Goal: Task Accomplishment & Management: Use online tool/utility

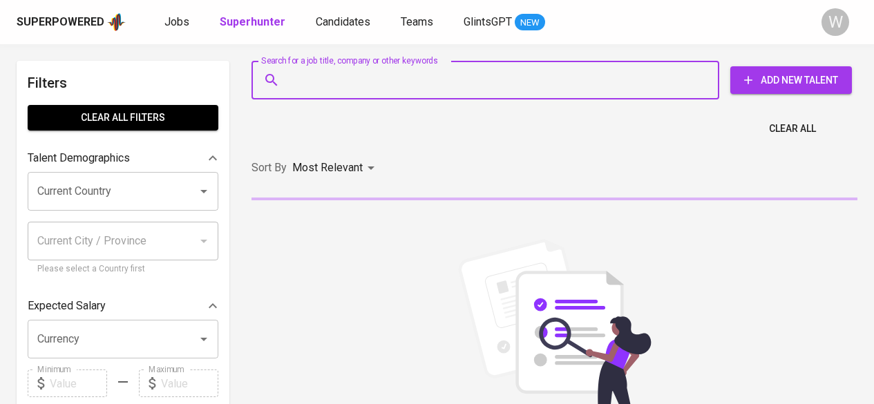
click at [348, 87] on input "Search for a job title, company or other keywords" at bounding box center [488, 80] width 407 height 26
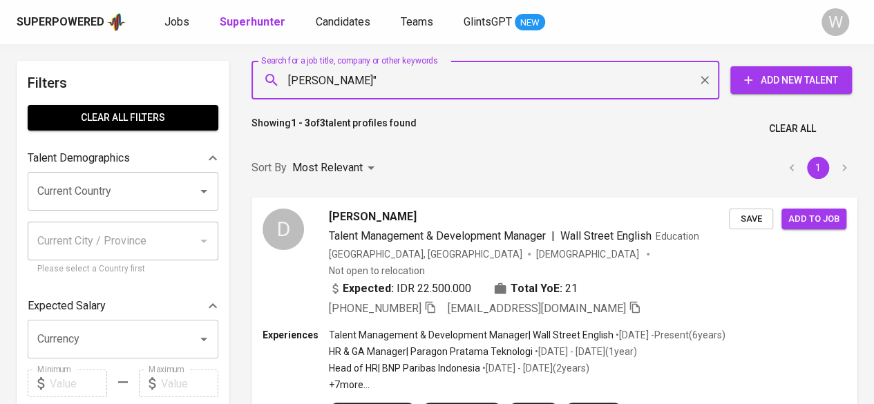
type input ""[PERSON_NAME]""
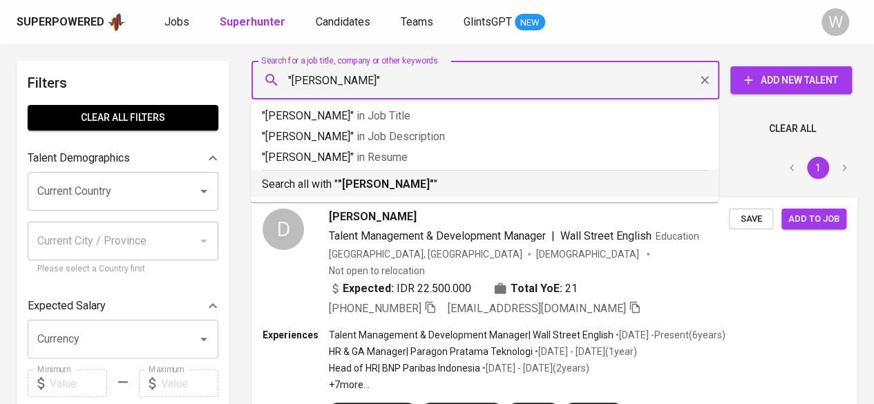
click at [327, 177] on p "Search all with " "[PERSON_NAME]" "" at bounding box center [485, 184] width 446 height 17
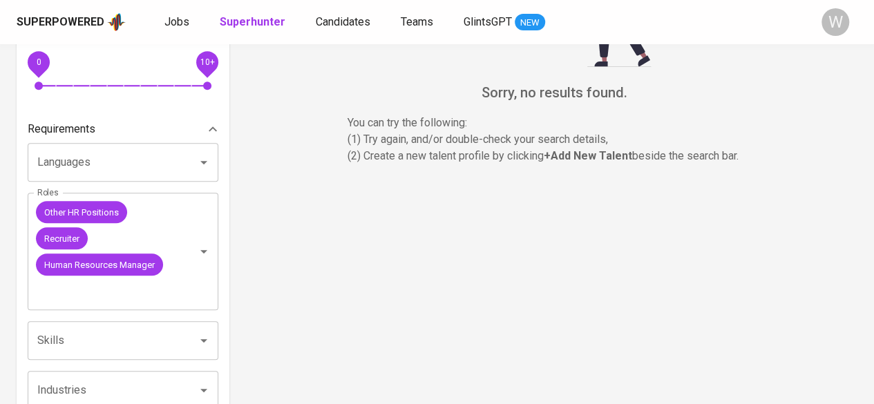
scroll to position [394, 0]
click at [184, 256] on icon "Clear" at bounding box center [186, 251] width 14 height 14
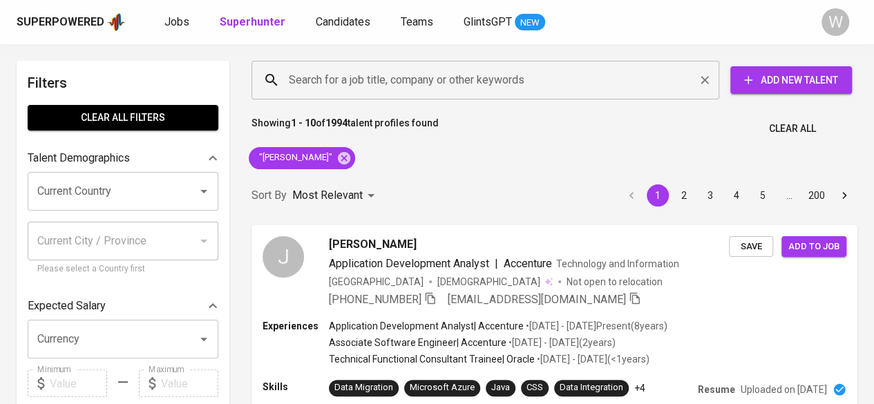
click at [337, 93] on div "Search for a job title, company or other keywords" at bounding box center [485, 80] width 468 height 39
paste input "[EMAIL_ADDRESS][DOMAIN_NAME]"
type input "[EMAIL_ADDRESS][DOMAIN_NAME]"
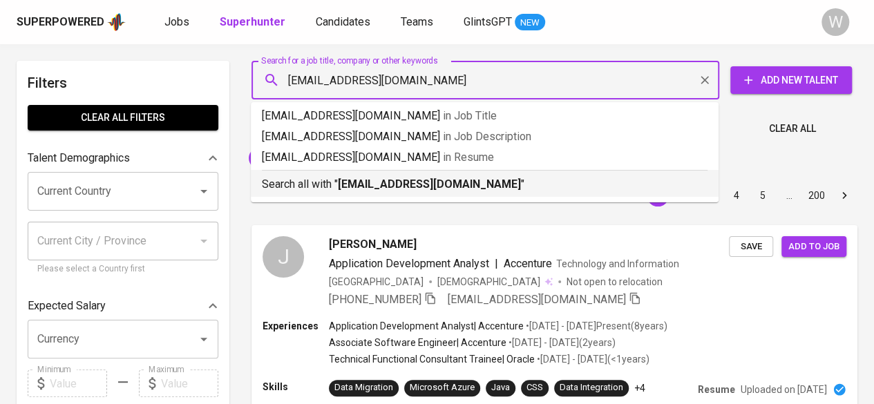
click at [382, 171] on div "Search all with " [EMAIL_ADDRESS][DOMAIN_NAME] "" at bounding box center [485, 181] width 446 height 23
click at [390, 181] on div "Sort By Most Relevant MOST_RELEVANT 1 2 3 4 5 … 200" at bounding box center [554, 196] width 622 height 42
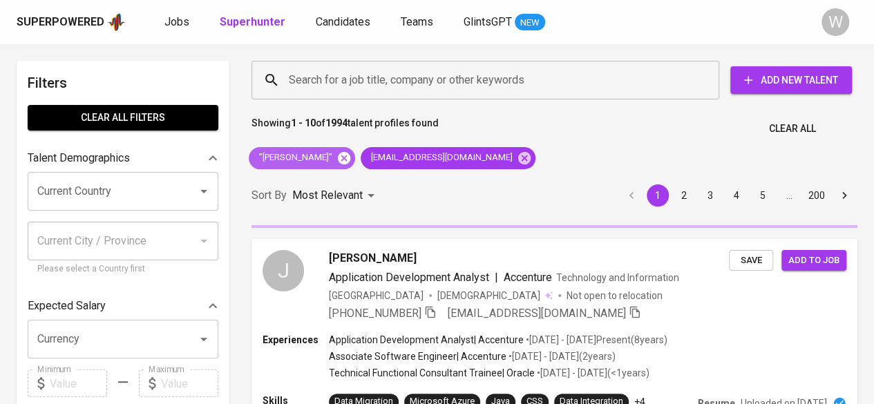
click at [340, 159] on icon at bounding box center [343, 158] width 15 height 15
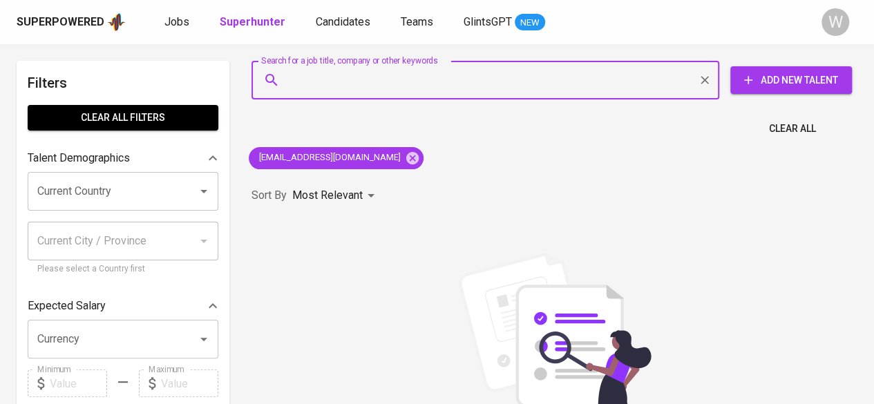
click at [356, 86] on input "Search for a job title, company or other keywords" at bounding box center [488, 80] width 407 height 26
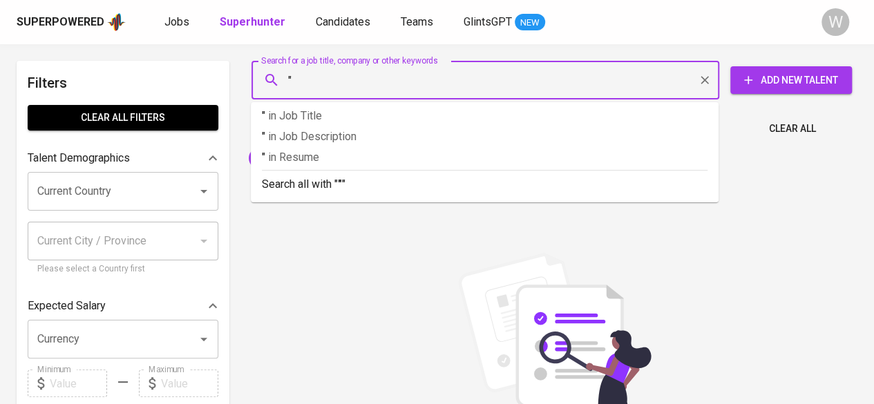
paste input "[PERSON_NAME]"
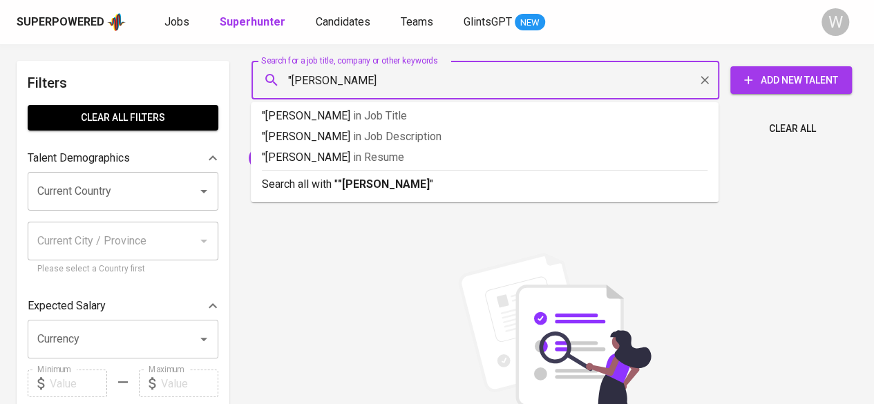
type input ""Endah Widiyanti""
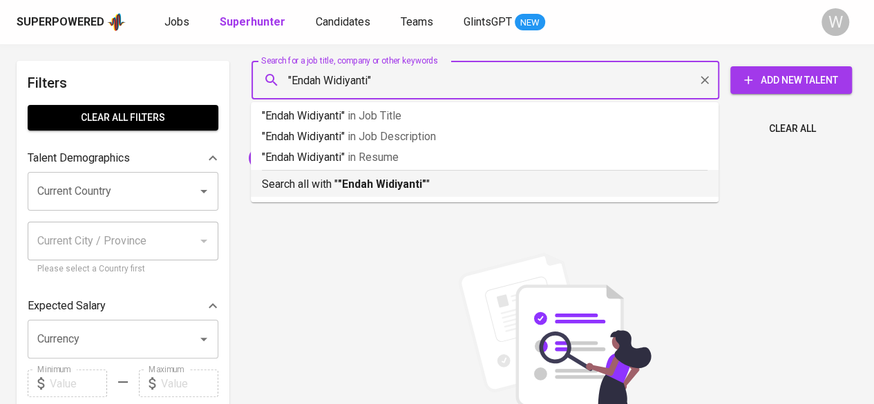
click at [381, 200] on ul ""Endah Widiyanti" in Job Title "Endah Widiyanti" in Job Description "Endah Widi…" at bounding box center [485, 152] width 468 height 100
click at [400, 180] on b ""Endah Widiyanti"" at bounding box center [382, 184] width 88 height 13
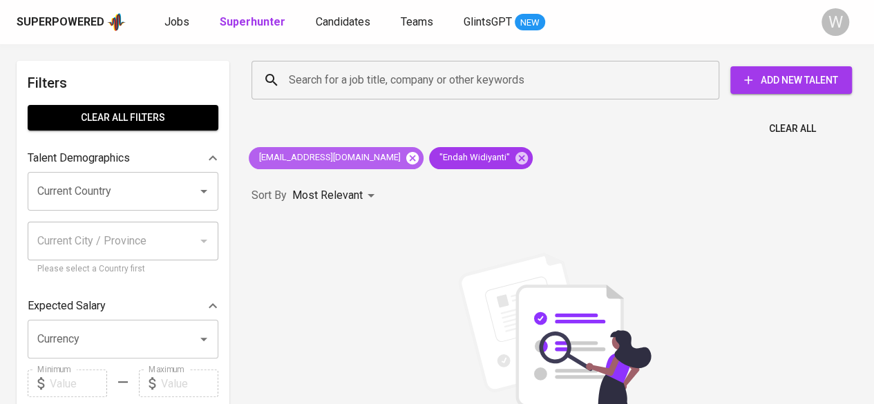
click at [406, 153] on icon at bounding box center [412, 157] width 12 height 12
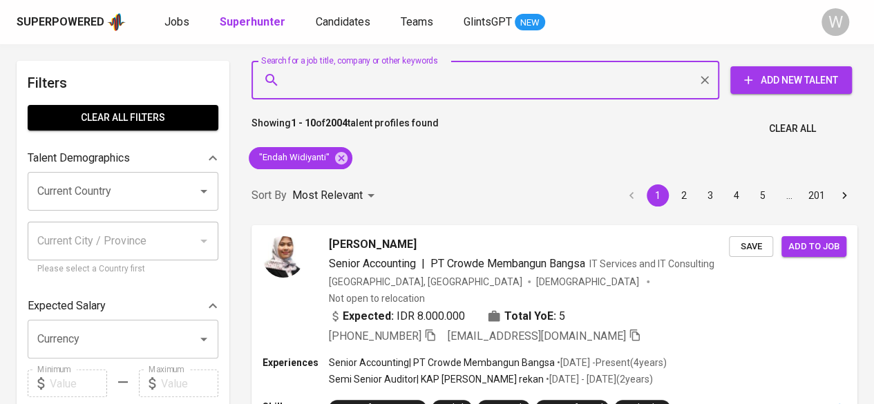
click at [450, 84] on input "Search for a job title, company or other keywords" at bounding box center [488, 80] width 407 height 26
paste input "[EMAIL_ADDRESS][DOMAIN_NAME]"
type input "[EMAIL_ADDRESS][DOMAIN_NAME]"
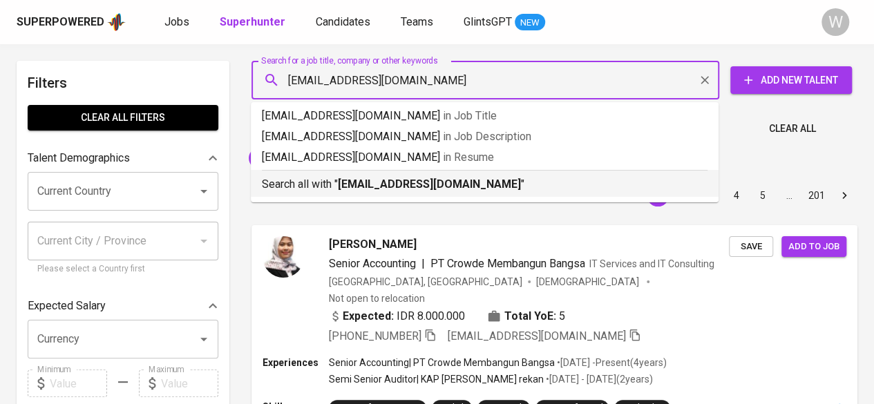
click at [446, 181] on b "[EMAIL_ADDRESS][DOMAIN_NAME]" at bounding box center [429, 184] width 183 height 13
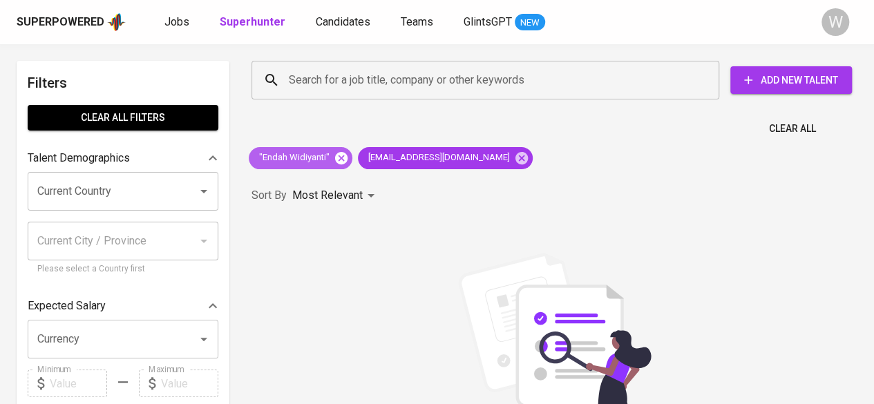
click at [342, 158] on icon at bounding box center [341, 157] width 12 height 12
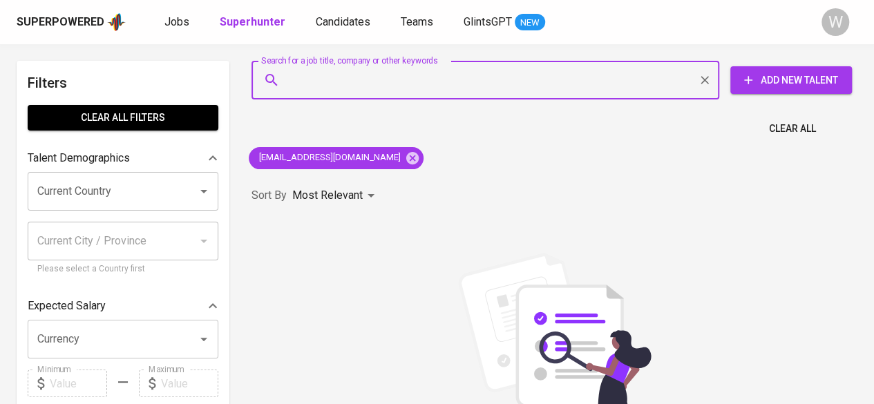
click at [385, 79] on input "Search for a job title, company or other keywords" at bounding box center [488, 80] width 407 height 26
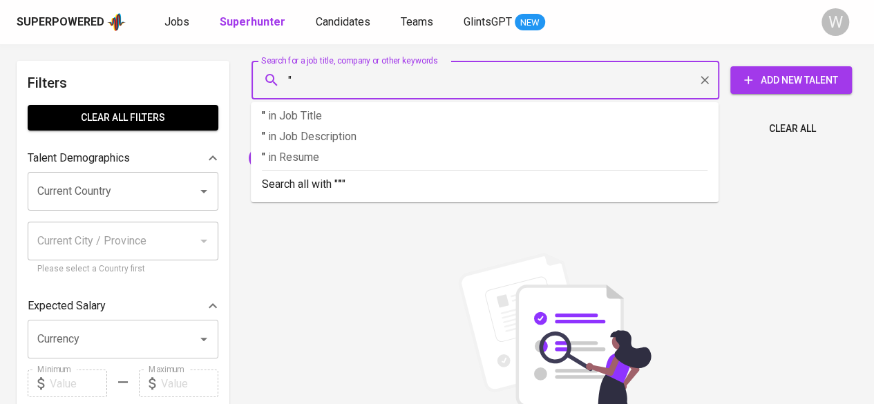
paste input "[PERSON_NAME] N"
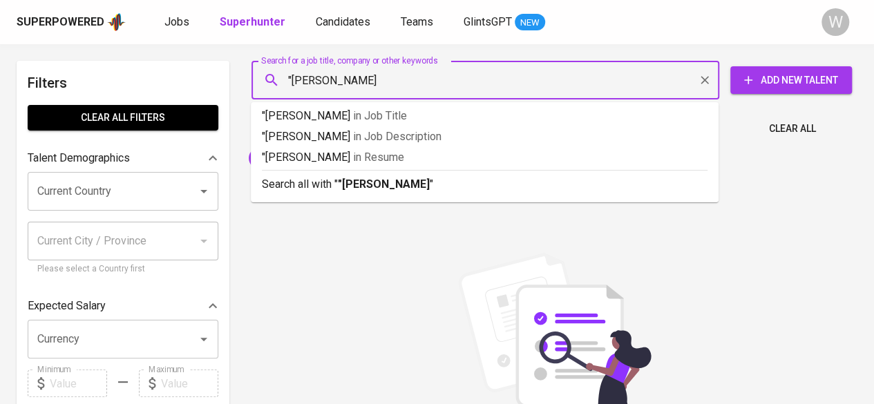
type input ""[PERSON_NAME] N""
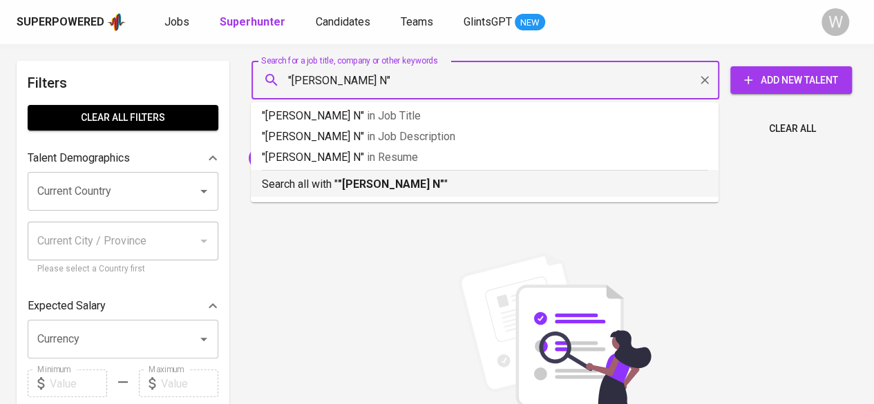
click at [391, 183] on b ""[PERSON_NAME] N"" at bounding box center [391, 184] width 106 height 13
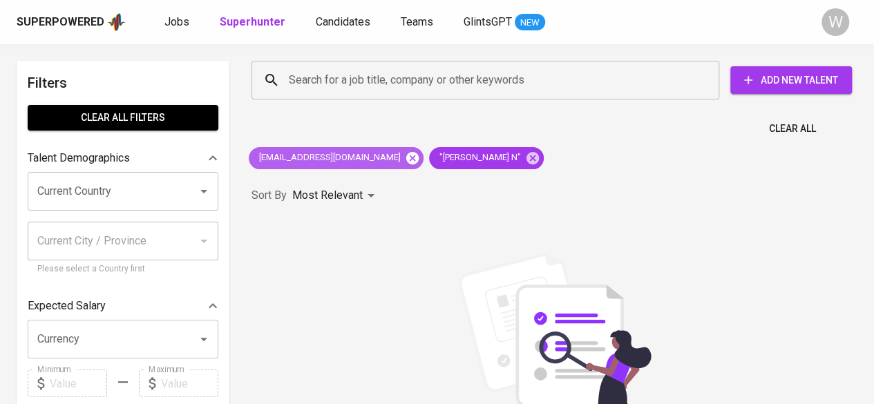
click at [405, 155] on icon at bounding box center [412, 158] width 15 height 15
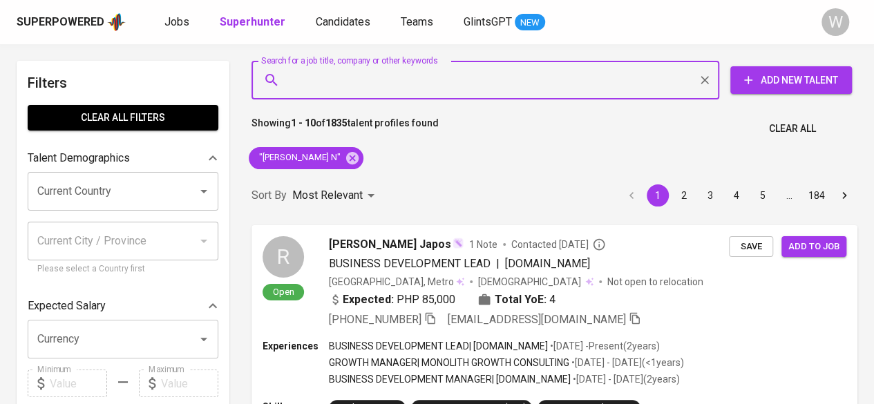
click at [407, 77] on input "Search for a job title, company or other keywords" at bounding box center [488, 80] width 407 height 26
paste input "[EMAIL_ADDRESS][DOMAIN_NAME]"
type input "[EMAIL_ADDRESS][DOMAIN_NAME]"
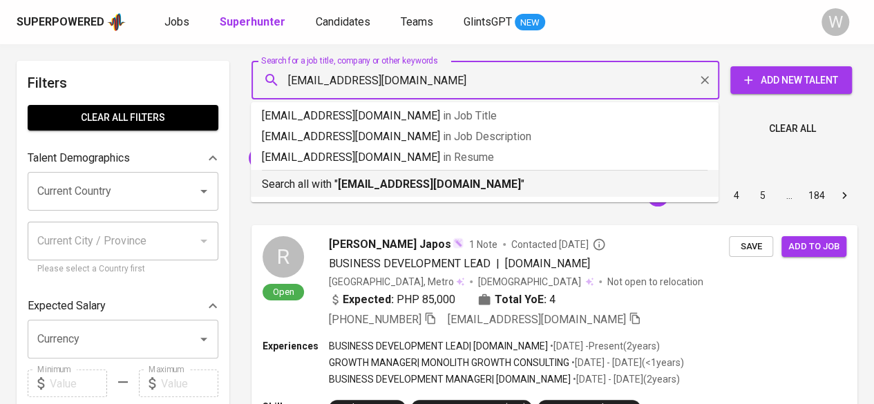
click at [437, 184] on b "[EMAIL_ADDRESS][DOMAIN_NAME]" at bounding box center [429, 184] width 183 height 13
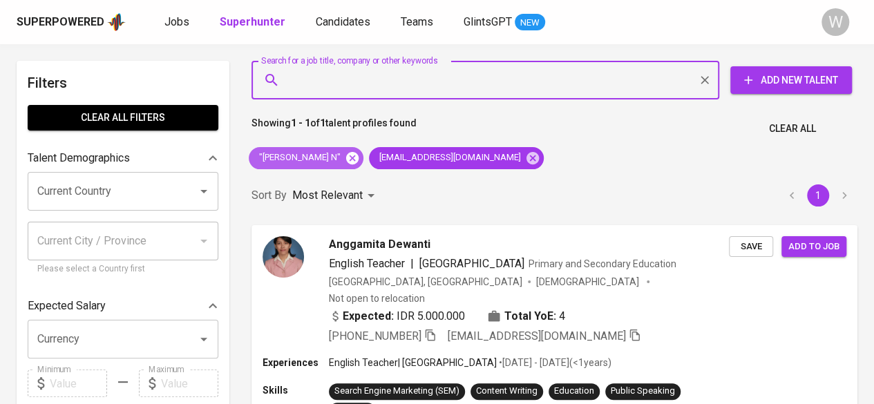
click at [354, 155] on icon at bounding box center [352, 158] width 15 height 15
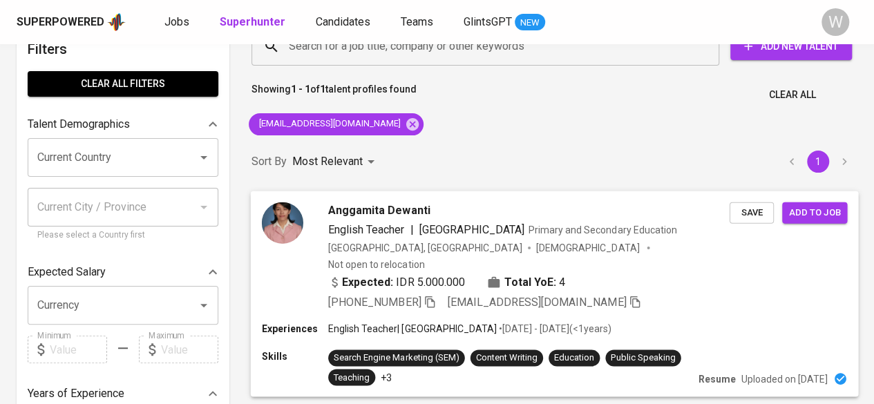
scroll to position [37, 0]
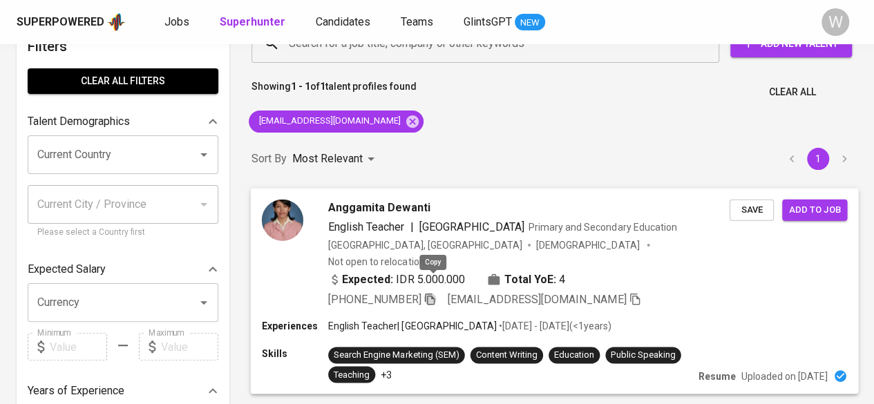
click at [430, 292] on icon "button" at bounding box center [429, 298] width 12 height 12
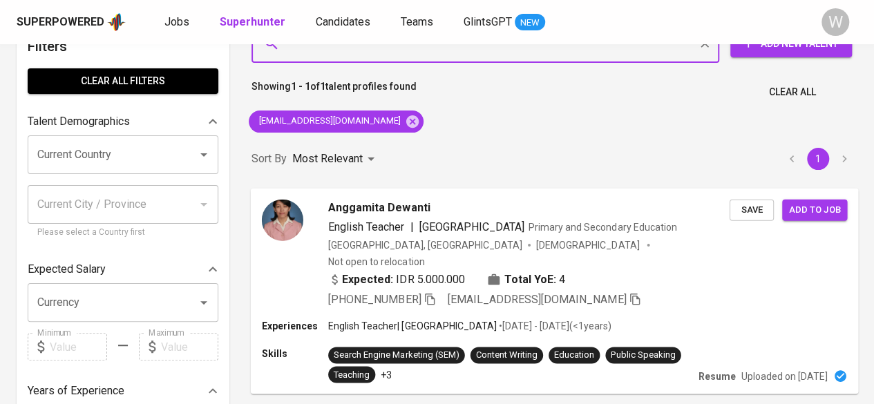
scroll to position [0, 0]
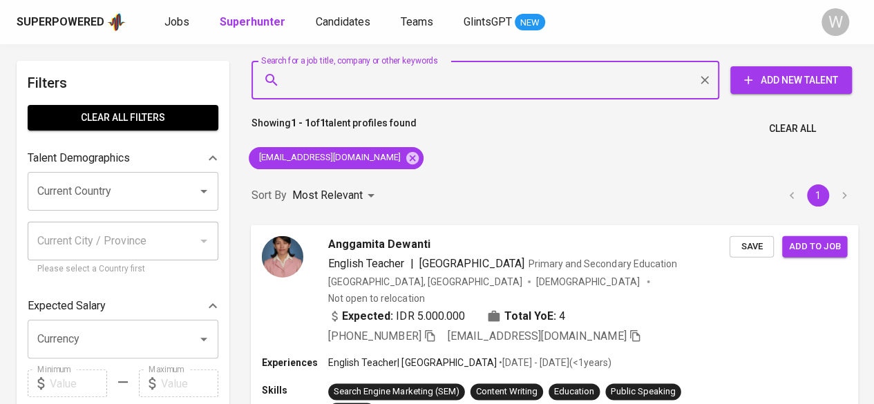
click at [385, 81] on input "Search for a job title, company or other keywords" at bounding box center [488, 80] width 407 height 26
paste input "sharenayualfa@gmail.com"
type input "sharenayualfa@gmail.com"
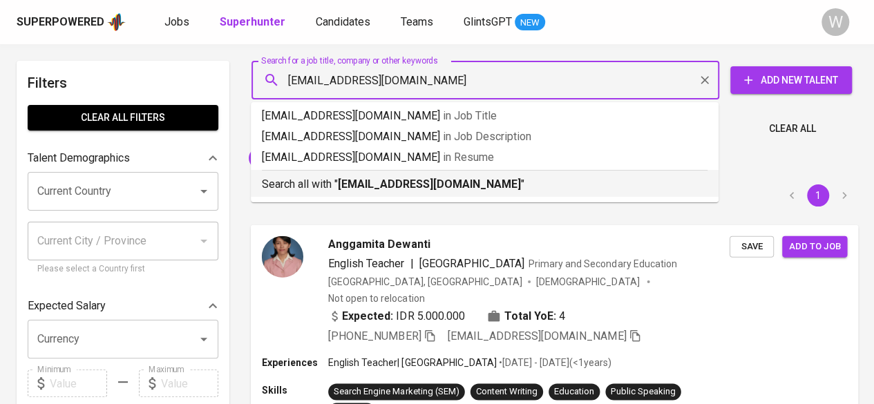
click at [401, 184] on b "sharenayualfa@gmail.com" at bounding box center [429, 184] width 183 height 13
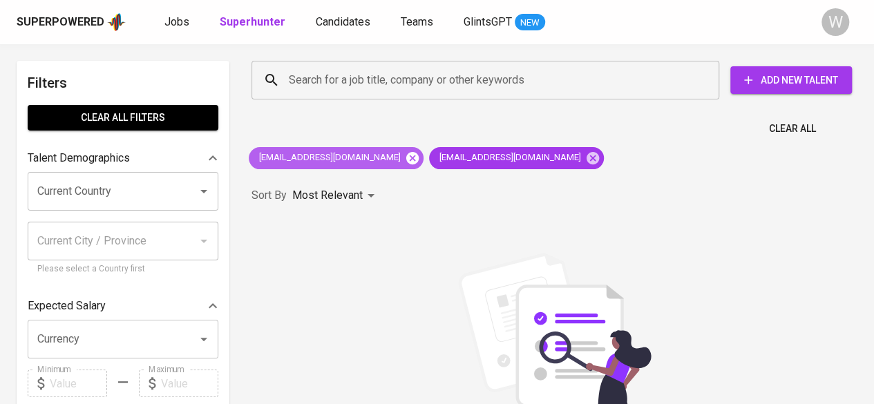
click at [406, 157] on icon at bounding box center [412, 157] width 12 height 12
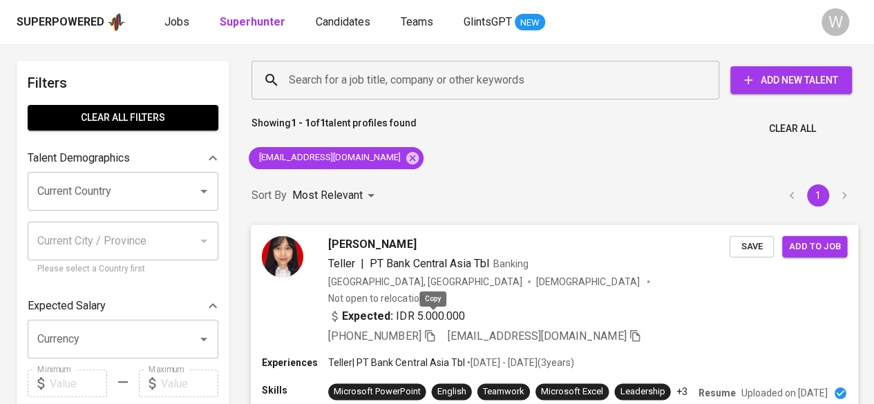
click at [434, 329] on icon "button" at bounding box center [430, 335] width 10 height 12
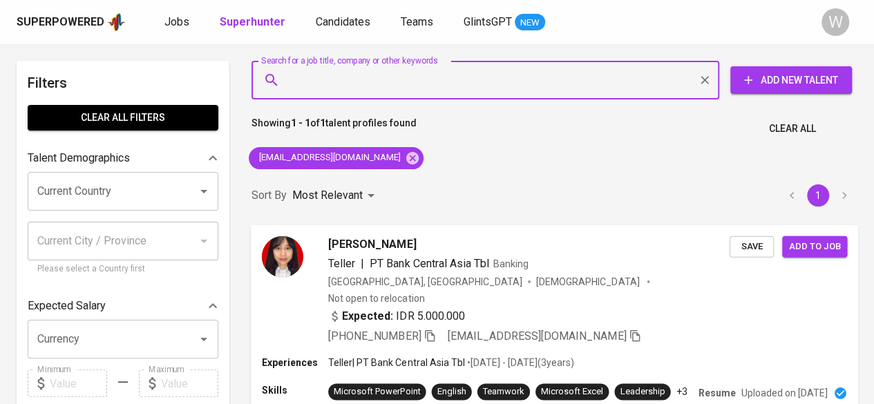
click at [439, 78] on input "Search for a job title, company or other keywords" at bounding box center [488, 80] width 407 height 26
paste input "pdebrita@gmail.com"
type input "pdebrita@gmail.com"
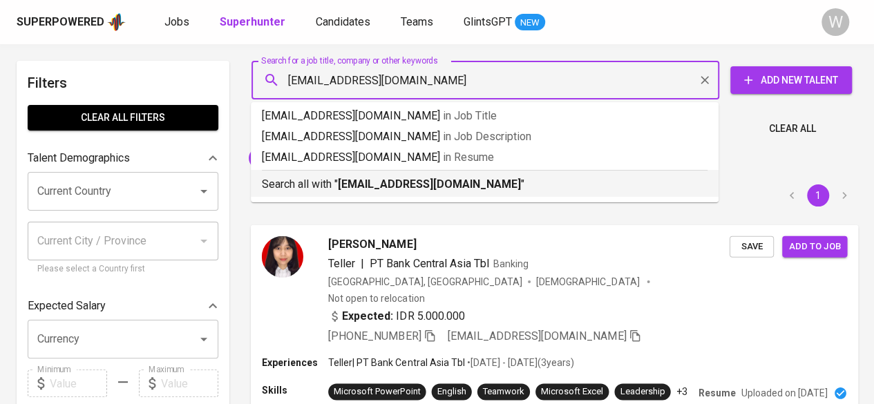
click at [444, 175] on div "Search all with " pdebrita@gmail.com "" at bounding box center [485, 181] width 446 height 23
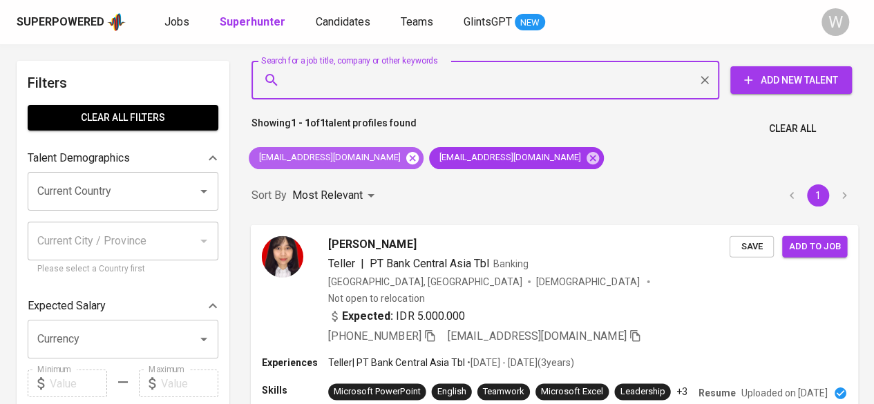
click at [406, 161] on icon at bounding box center [412, 157] width 12 height 12
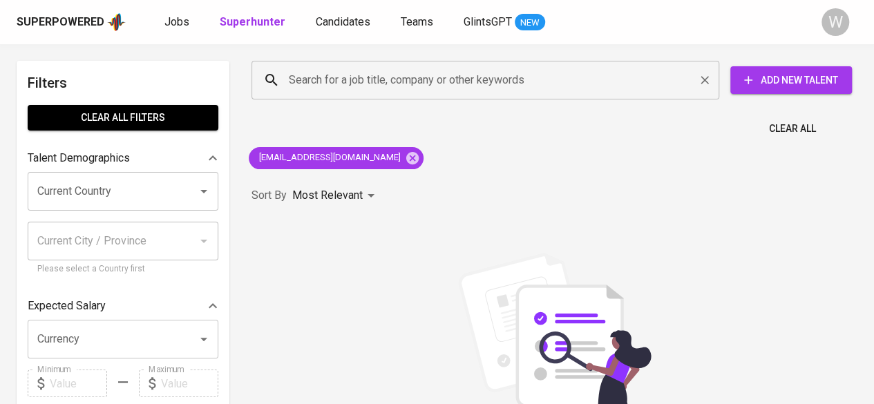
click at [356, 95] on div "Search for a job title, company or other keywords" at bounding box center [485, 80] width 468 height 39
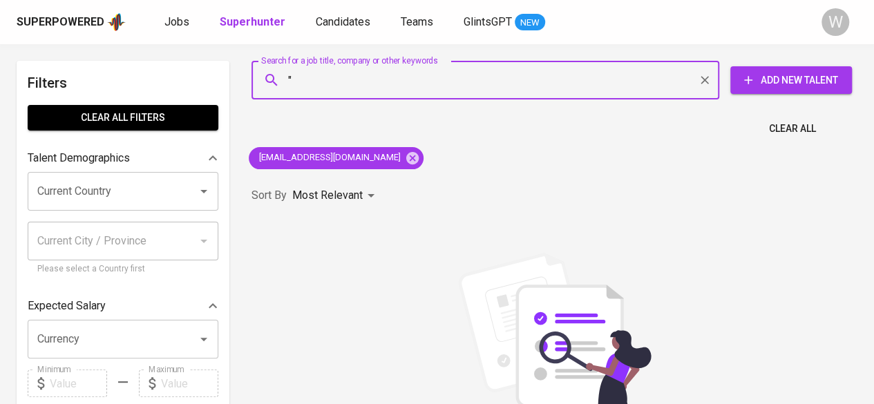
paste input "Kresentia Debrita Purbaningrum"
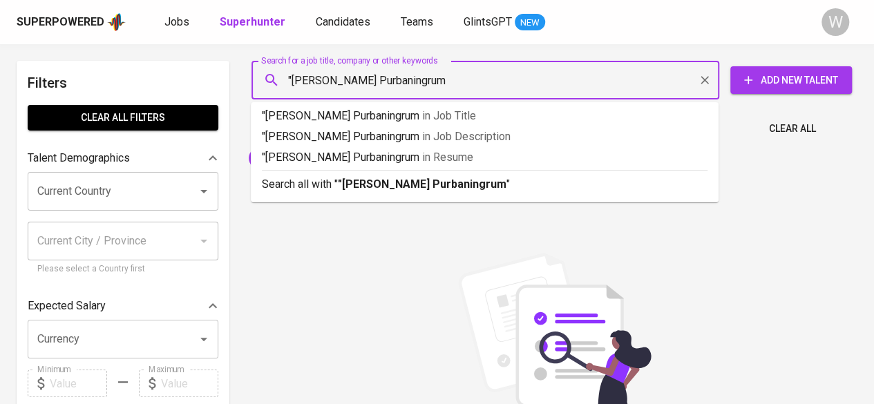
type input ""Kresentia Debrita Purbaningrum""
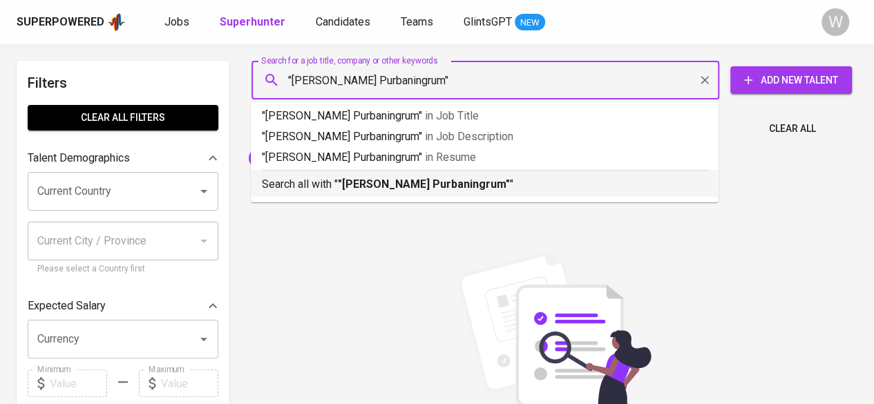
click at [413, 190] on b ""Kresentia Debrita Purbaningrum"" at bounding box center [424, 184] width 172 height 13
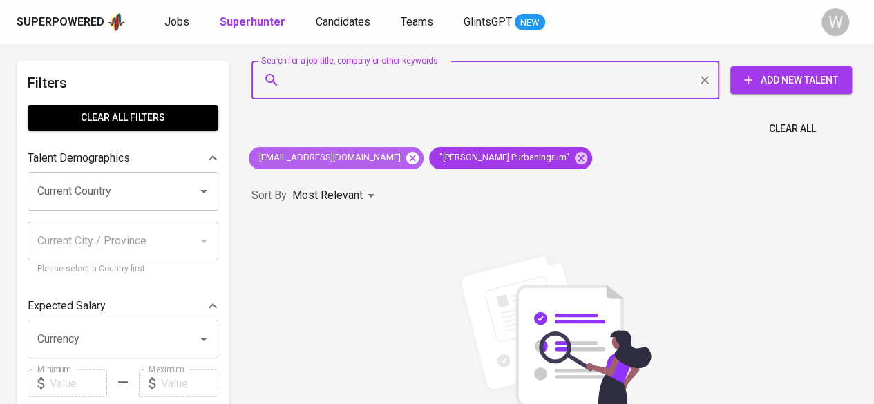
click at [406, 162] on icon at bounding box center [412, 157] width 12 height 12
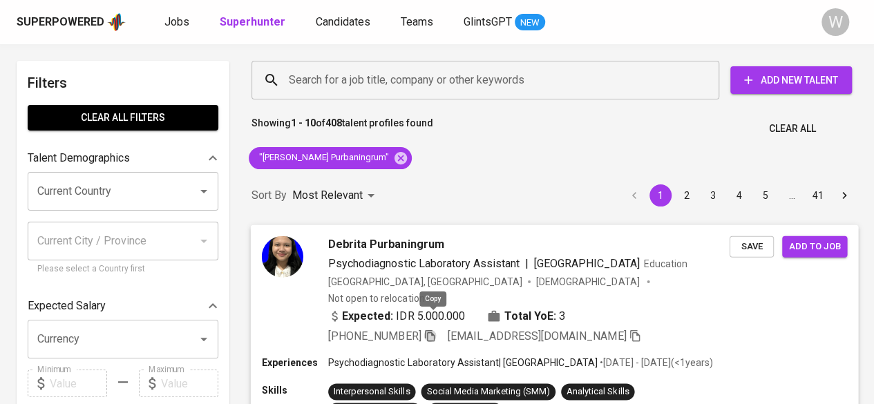
click at [431, 329] on icon "button" at bounding box center [429, 335] width 12 height 12
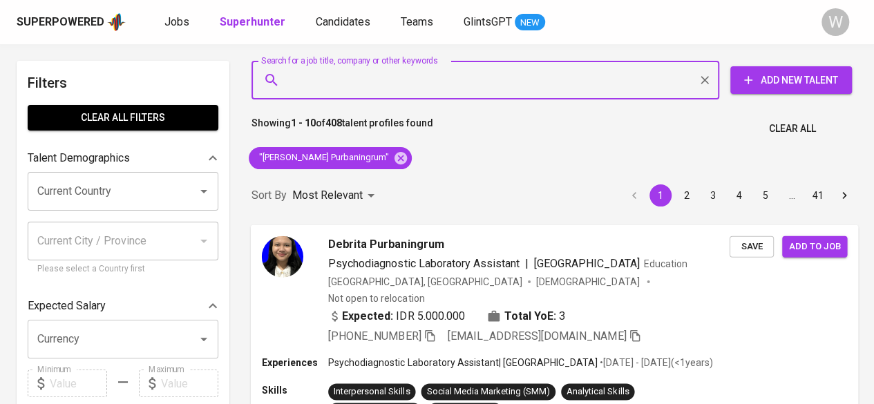
click at [411, 79] on input "Search for a job title, company or other keywords" at bounding box center [488, 80] width 407 height 26
paste input "fcrrozi@gmail.com"
type input "fcrrozi@gmail.com"
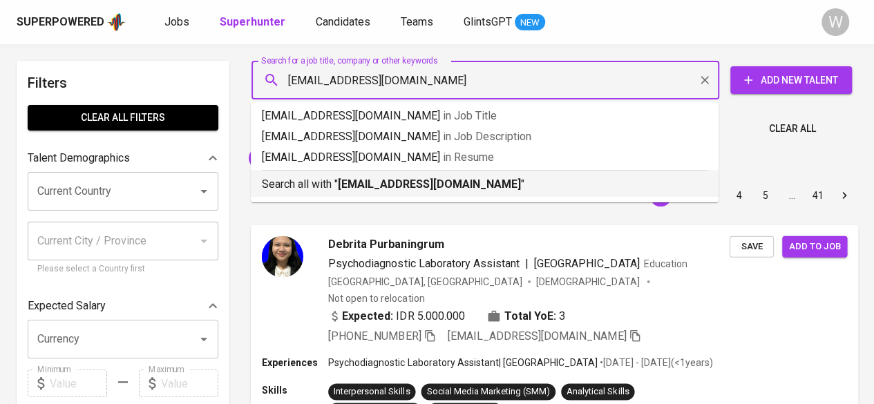
click at [416, 181] on b "fcrrozi@gmail.com" at bounding box center [429, 184] width 183 height 13
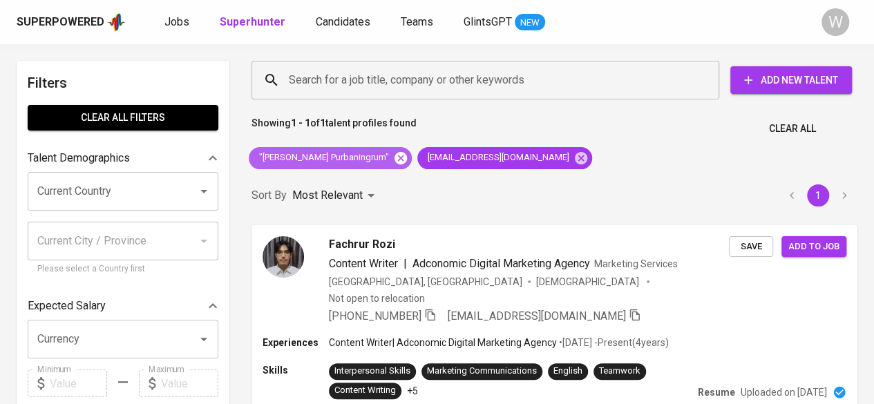
click at [405, 159] on icon at bounding box center [400, 158] width 15 height 15
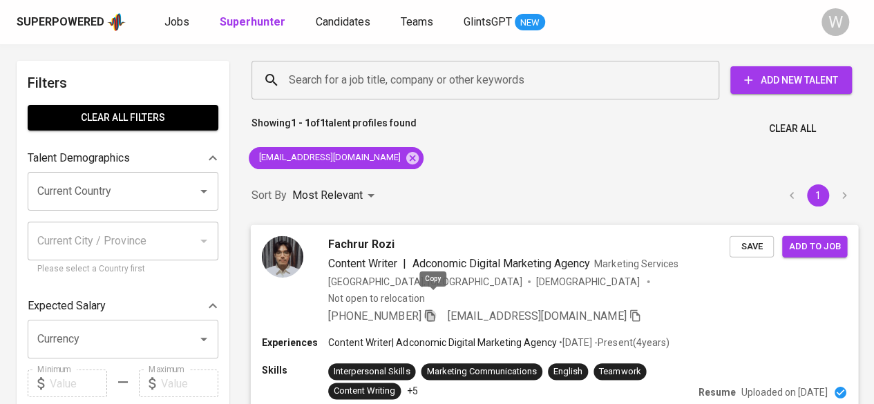
click at [431, 309] on icon "button" at bounding box center [429, 315] width 12 height 12
click at [432, 309] on icon "button" at bounding box center [429, 315] width 12 height 12
click at [385, 92] on input "Search for a job title, company or other keywords" at bounding box center [488, 80] width 407 height 26
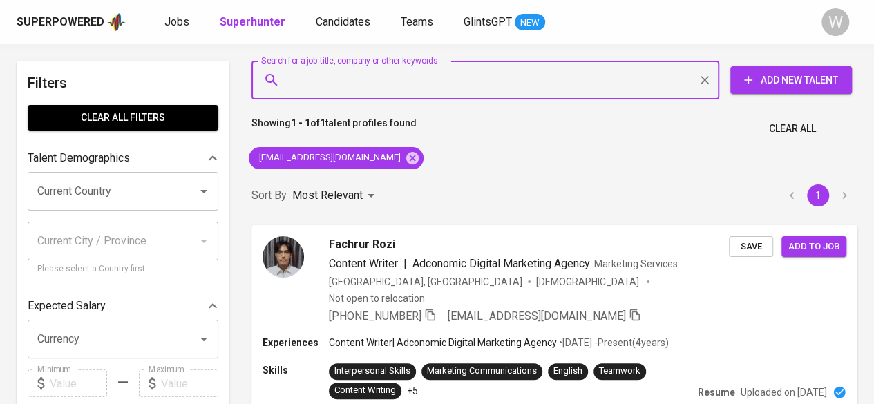
paste input "swarabening@gmail.com"
type input "swarabening@gmail.com"
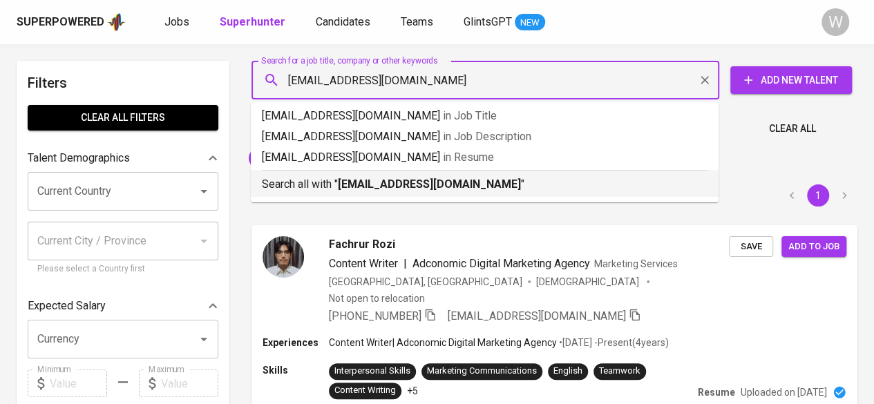
click at [452, 186] on b "swarabening@gmail.com" at bounding box center [429, 184] width 183 height 13
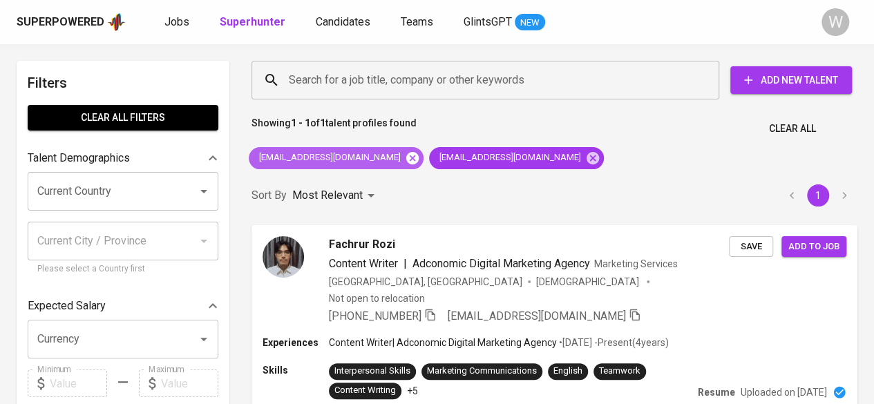
click at [405, 160] on icon at bounding box center [412, 158] width 15 height 15
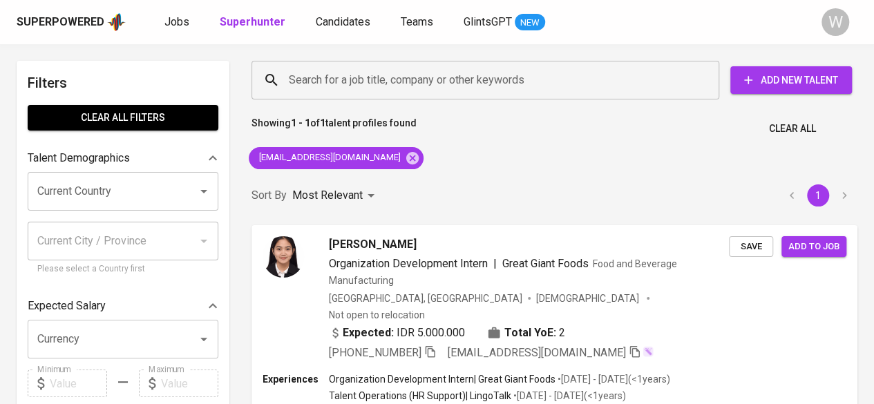
scroll to position [86, 0]
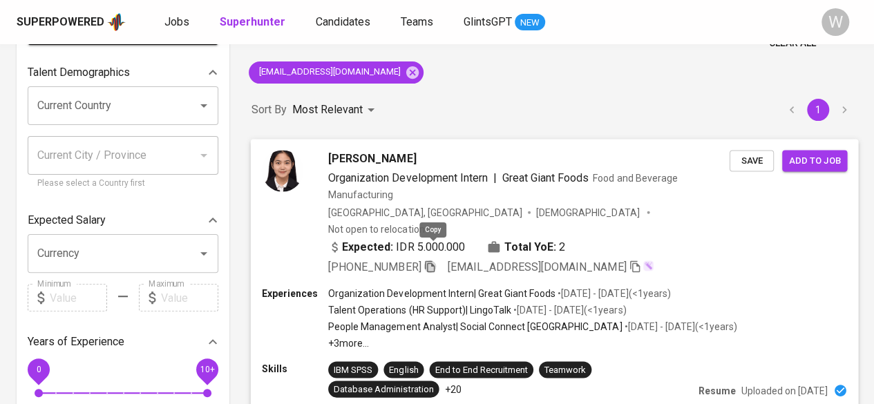
click at [432, 260] on icon "button" at bounding box center [429, 266] width 12 height 12
click at [434, 260] on icon "button" at bounding box center [429, 266] width 12 height 12
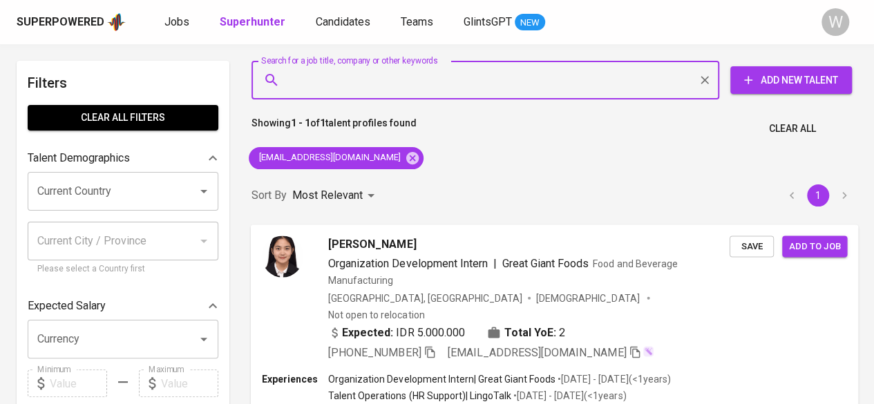
click at [441, 73] on input "Search for a job title, company or other keywords" at bounding box center [488, 80] width 407 height 26
paste input "thmnina@yahoo.com"
type input "thmnina@yahoo.com"
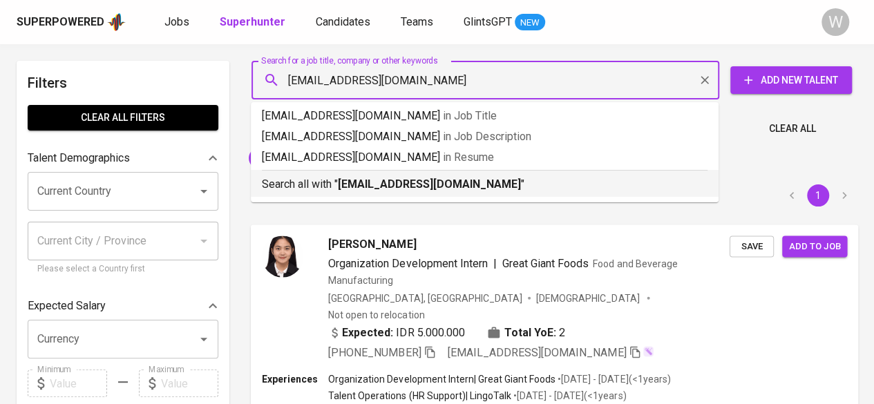
click at [429, 171] on div "Search all with " thmnina@yahoo.com "" at bounding box center [485, 181] width 446 height 23
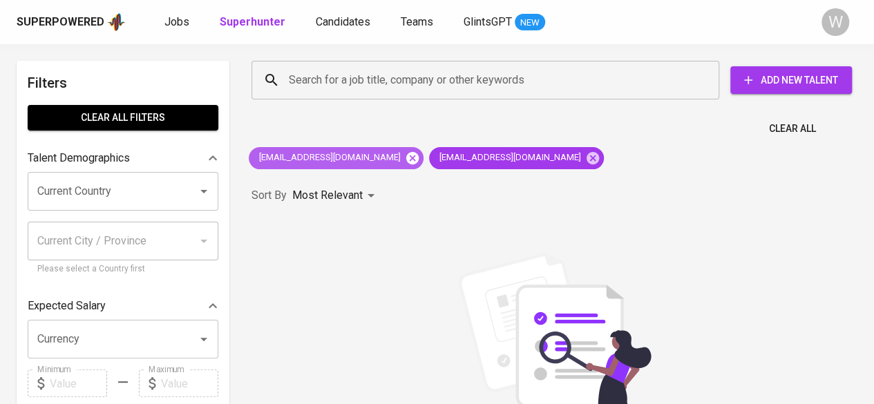
click at [406, 157] on icon at bounding box center [412, 157] width 12 height 12
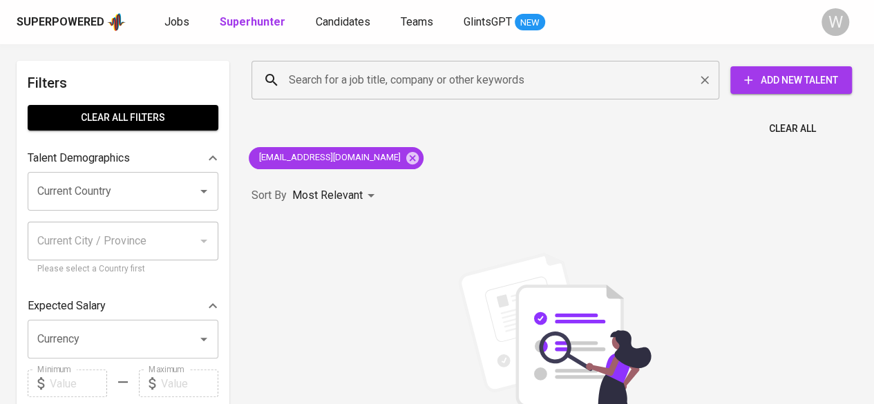
click at [394, 68] on input "Search for a job title, company or other keywords" at bounding box center [488, 80] width 407 height 26
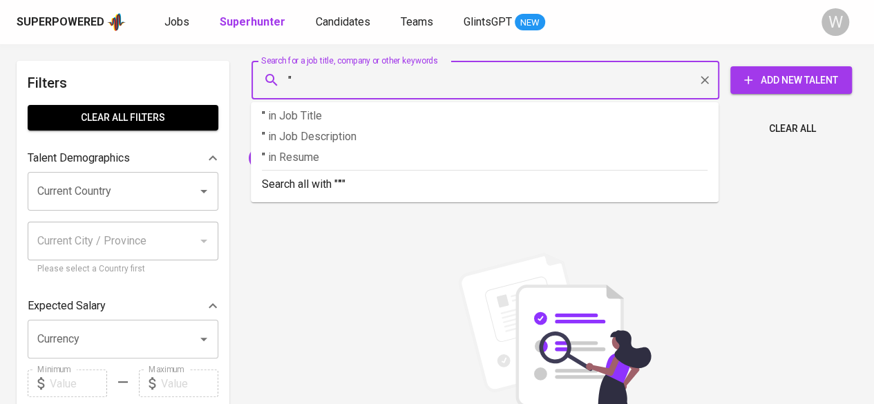
paste input "Theresia Maria Ninawati"
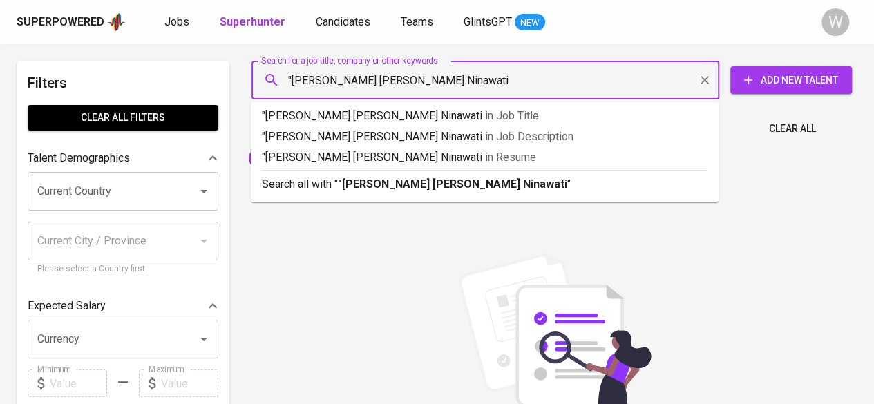
type input ""Theresia Maria Ninawati""
click at [428, 182] on b ""Theresia Maria Ninawati"" at bounding box center [454, 184] width 233 height 13
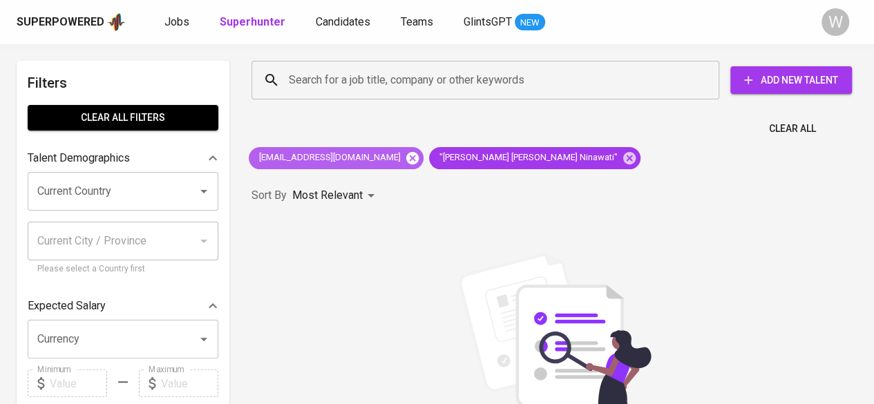
click at [406, 160] on icon at bounding box center [412, 157] width 12 height 12
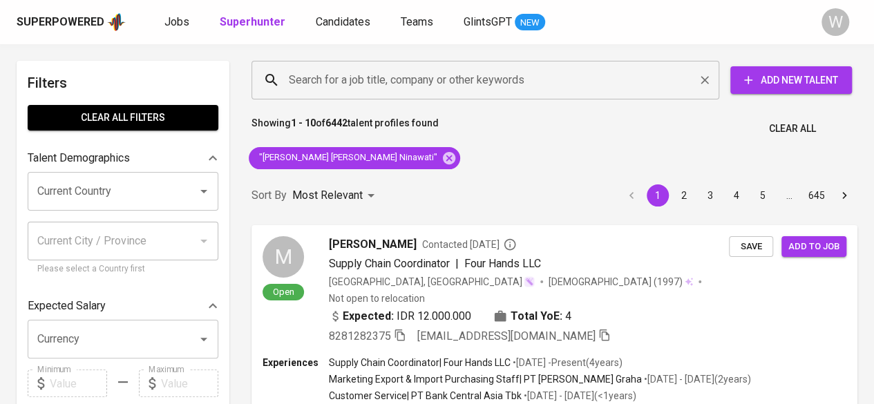
click at [414, 96] on div "Search for a job title, company or other keywords" at bounding box center [485, 80] width 468 height 39
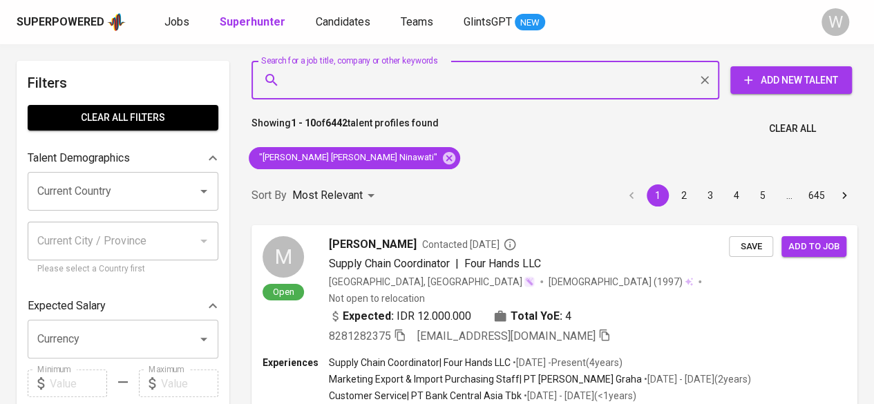
paste input "[EMAIL_ADDRESS][DOMAIN_NAME]"
type input "[EMAIL_ADDRESS][DOMAIN_NAME]"
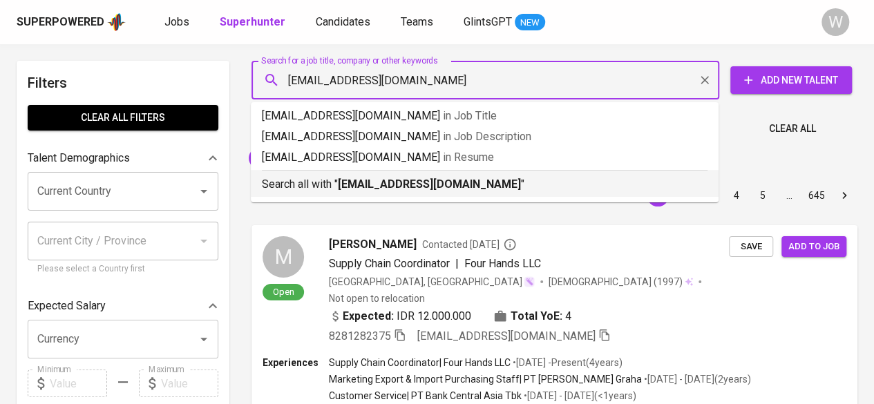
click at [430, 193] on li "Search all with " [EMAIL_ADDRESS][DOMAIN_NAME] "" at bounding box center [485, 183] width 468 height 27
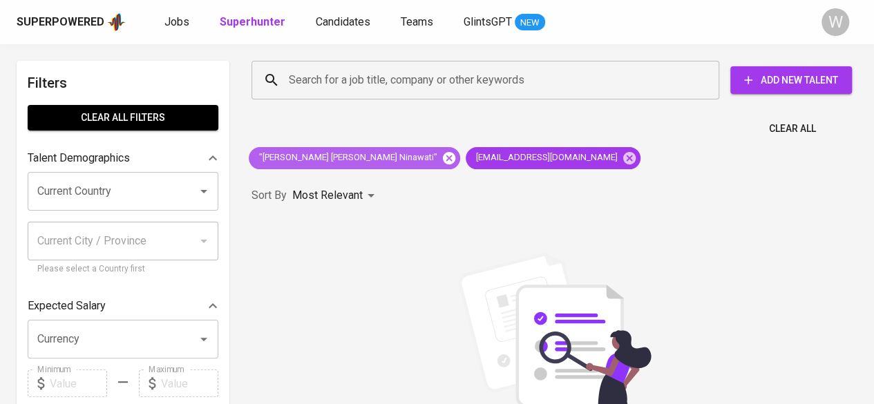
click at [443, 154] on icon at bounding box center [449, 157] width 12 height 12
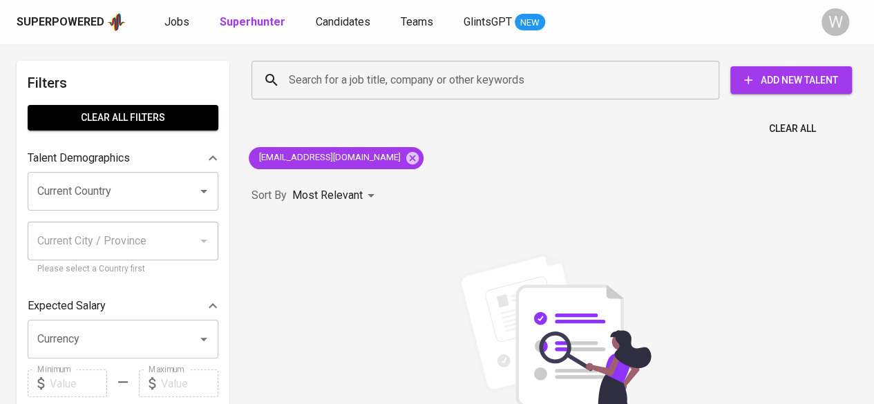
click at [339, 103] on div "Search for a job title, company or other keywords Search for a job title, compa…" at bounding box center [551, 80] width 622 height 61
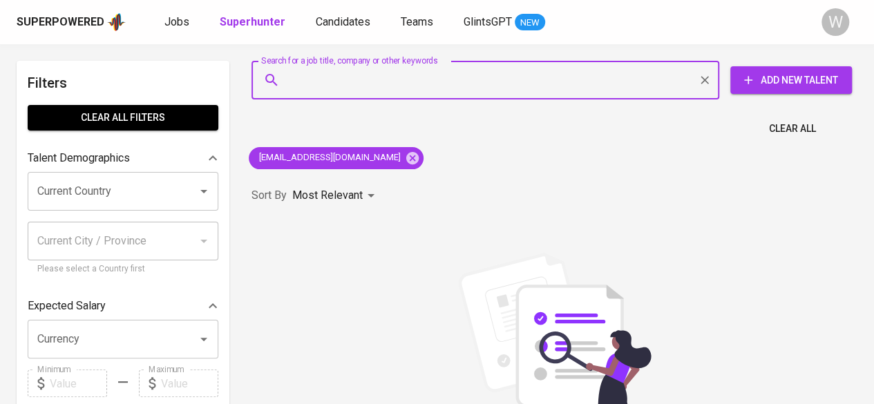
click at [350, 92] on input "Search for a job title, company or other keywords" at bounding box center [488, 80] width 407 height 26
paste input "[EMAIL_ADDRESS][DOMAIN_NAME]"
type input "[EMAIL_ADDRESS][DOMAIN_NAME]"
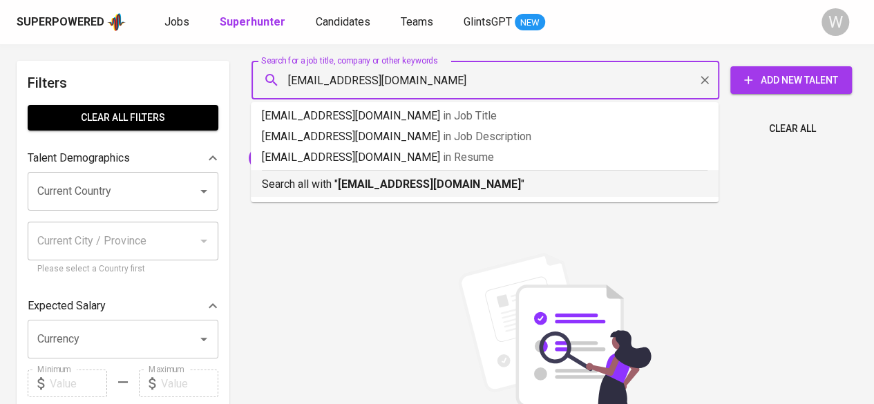
click at [391, 186] on b "[EMAIL_ADDRESS][DOMAIN_NAME]" at bounding box center [429, 184] width 183 height 13
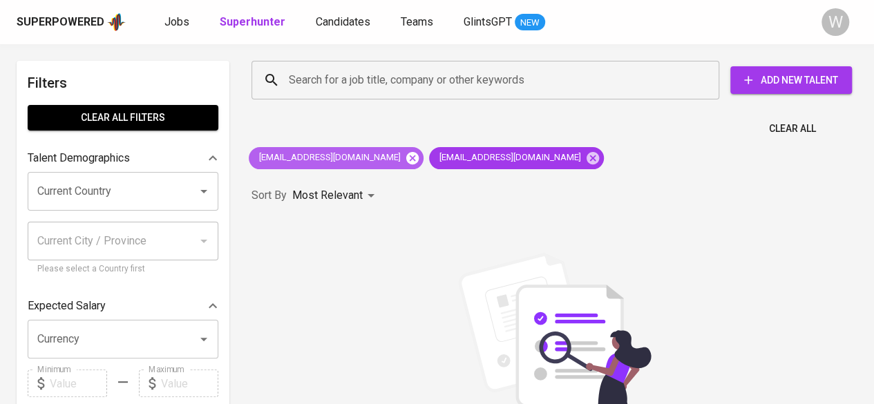
click at [406, 158] on icon at bounding box center [412, 157] width 12 height 12
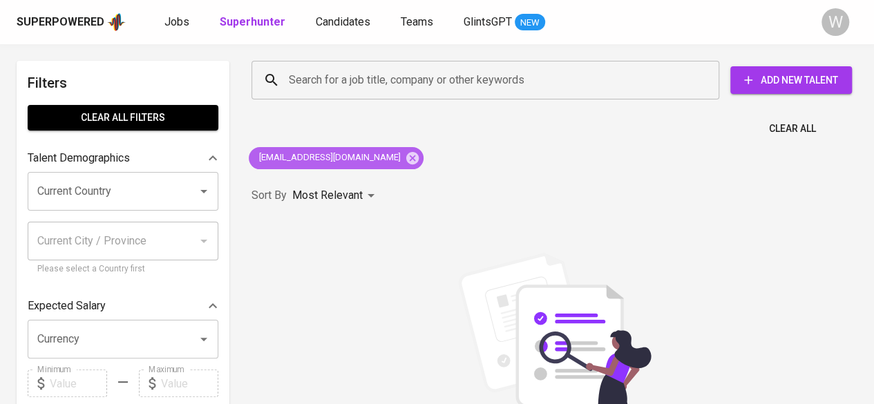
click at [348, 158] on span "[EMAIL_ADDRESS][DOMAIN_NAME]" at bounding box center [329, 157] width 160 height 13
click at [331, 84] on input "Search for a job title, company or other keywords" at bounding box center [488, 80] width 407 height 26
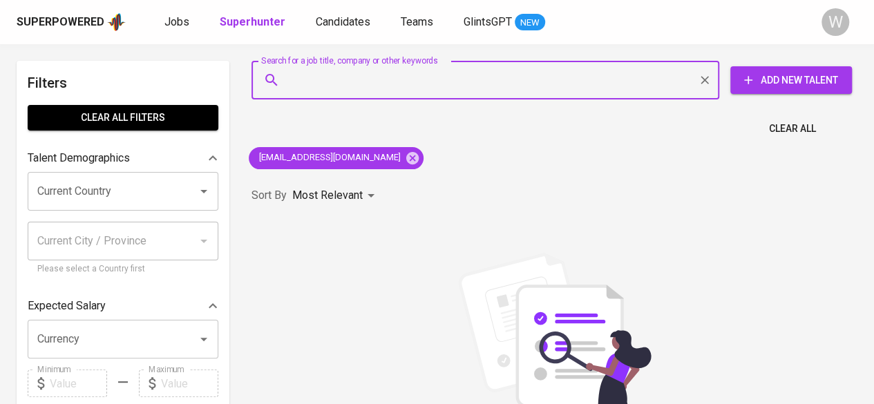
paste input "[EMAIL_ADDRESS][DOMAIN_NAME]"
type input "[EMAIL_ADDRESS][DOMAIN_NAME]"
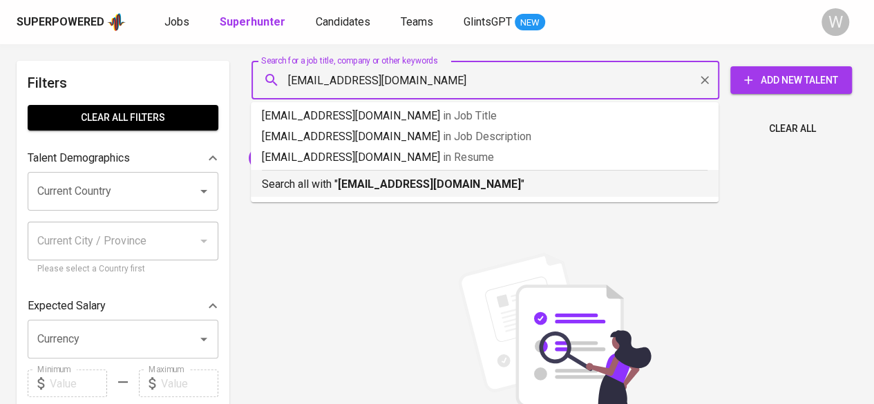
click at [459, 175] on div "Search all with " [EMAIL_ADDRESS][DOMAIN_NAME] "" at bounding box center [485, 181] width 446 height 23
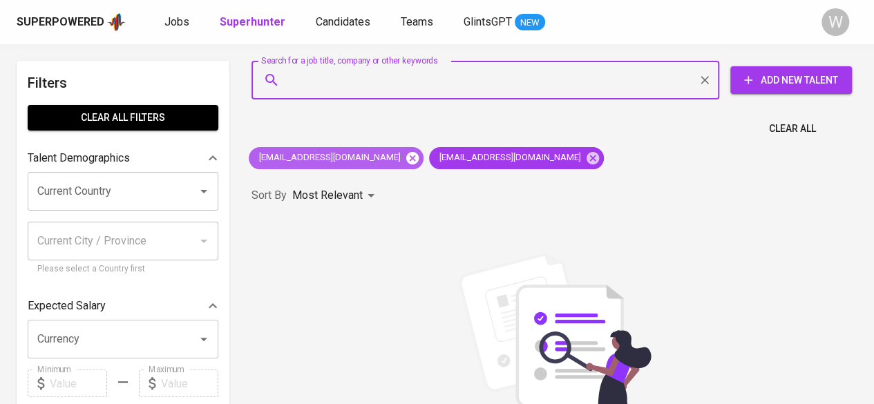
click at [406, 160] on icon at bounding box center [412, 157] width 12 height 12
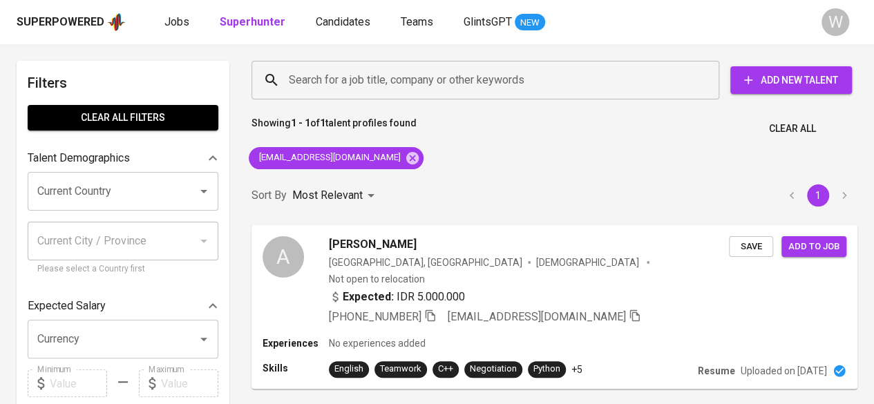
scroll to position [77, 0]
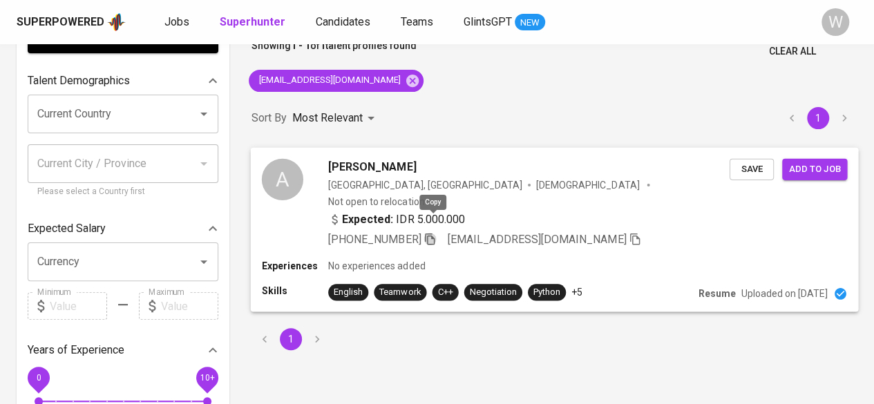
click at [434, 232] on icon "button" at bounding box center [429, 238] width 12 height 12
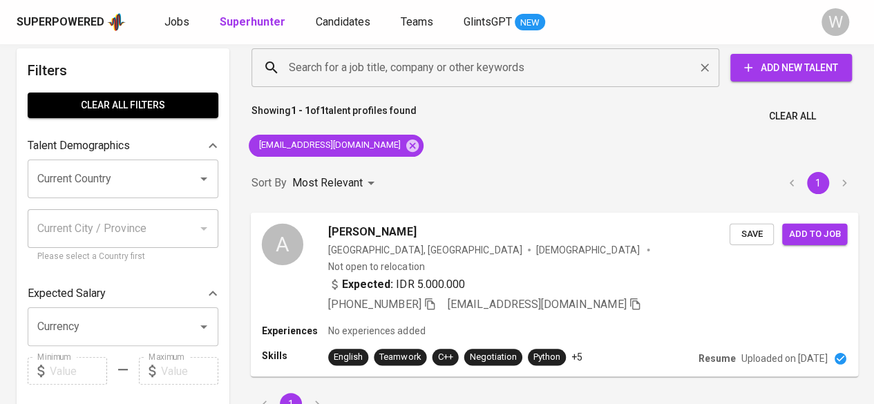
drag, startPoint x: 412, startPoint y: 86, endPoint x: 428, endPoint y: 74, distance: 20.2
click at [428, 74] on div "Search for a job title, company or other keywords Search for a job title, compa…" at bounding box center [554, 231] width 622 height 383
click at [428, 74] on input "Search for a job title, company or other keywords" at bounding box center [488, 68] width 407 height 26
paste input "Tasya Angraeni"
type input ""Tasya Angraeni""
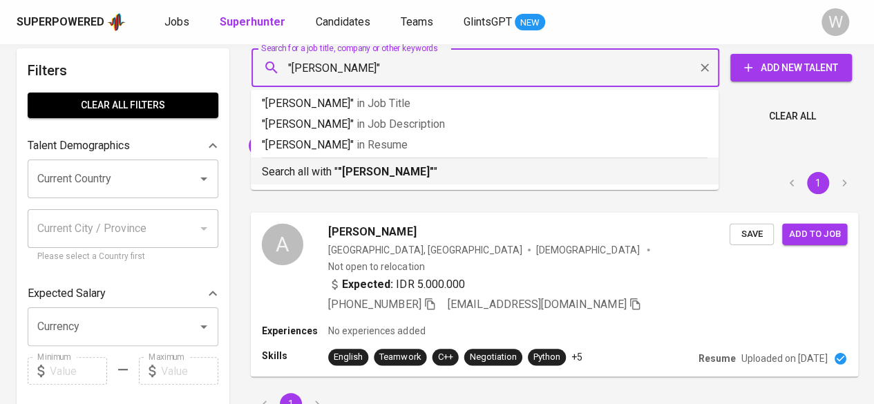
click at [423, 166] on p "Search all with " "Tasya Angraeni" "" at bounding box center [485, 172] width 446 height 17
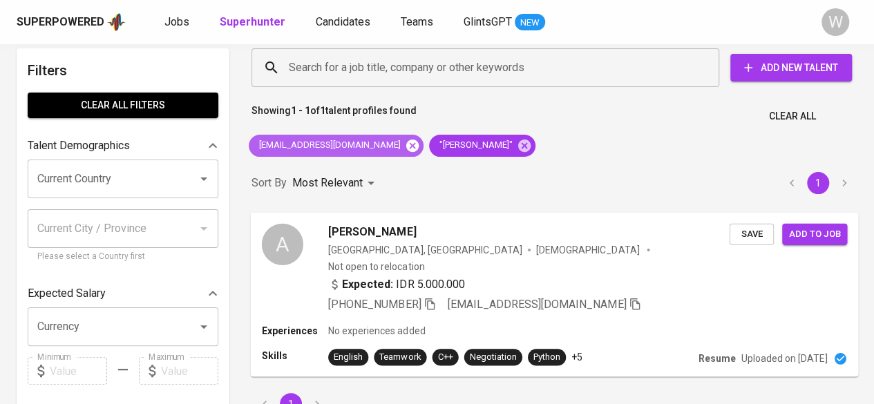
click at [406, 145] on icon at bounding box center [412, 145] width 12 height 12
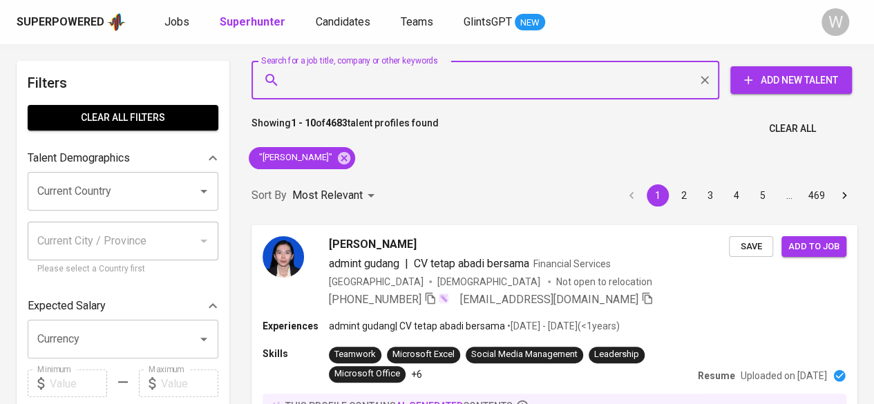
click at [326, 77] on input "Search for a job title, company or other keywords" at bounding box center [488, 80] width 407 height 26
paste input "elvira_dw@yahoo.com"
type input "elvira_dw@yahoo.com"
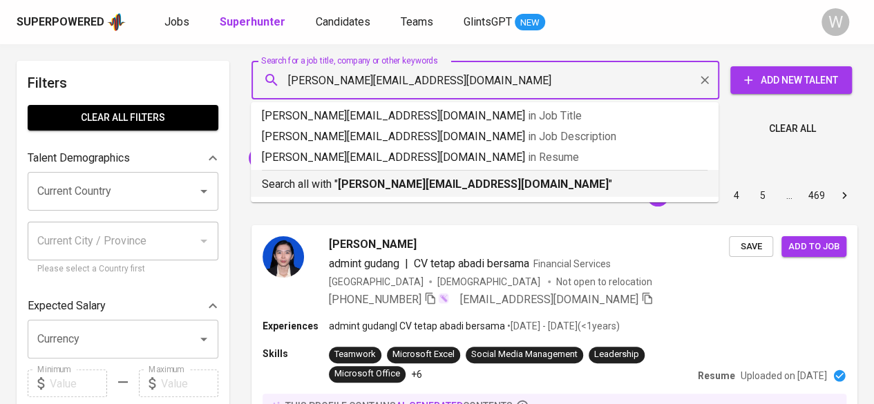
click at [428, 193] on li "Search all with " elvira_dw@yahoo.com "" at bounding box center [485, 183] width 468 height 27
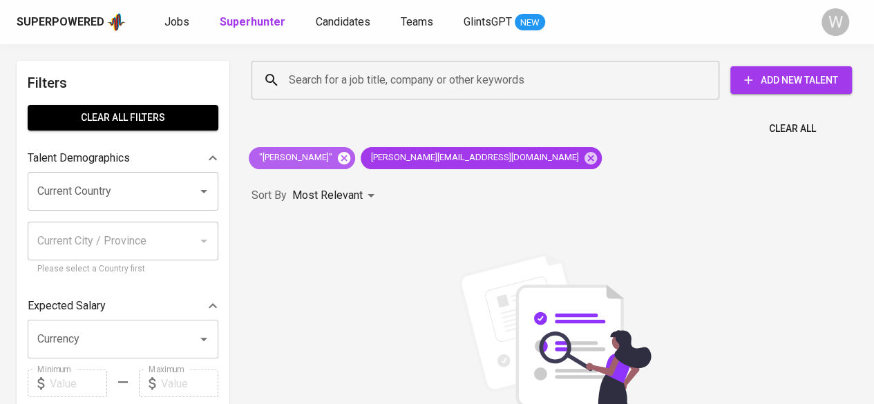
click at [338, 153] on icon at bounding box center [344, 157] width 12 height 12
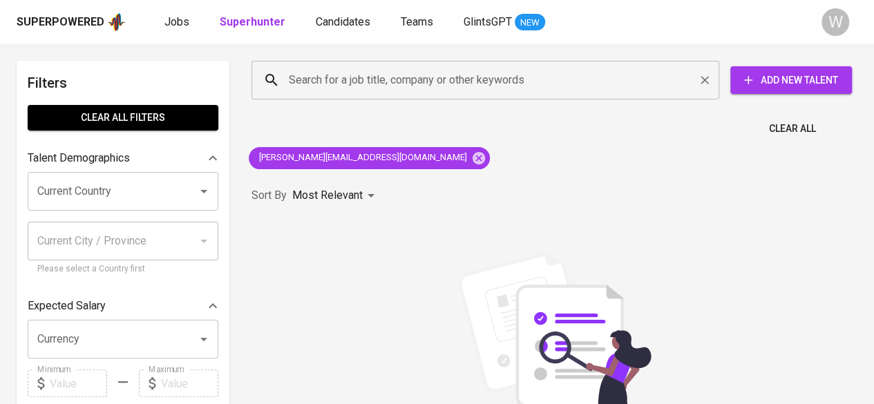
click at [452, 89] on input "Search for a job title, company or other keywords" at bounding box center [488, 80] width 407 height 26
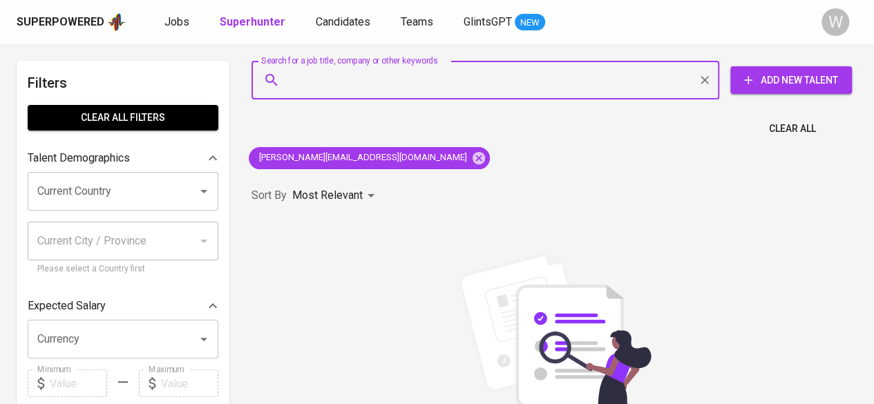
paste input "parerungherawati@gmail.com"
type input "parerungherawati@gmail.com"
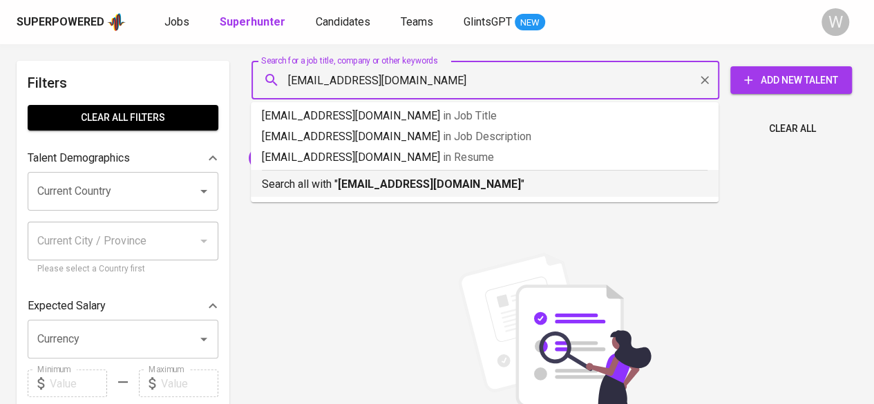
click at [450, 181] on b "parerungherawati@gmail.com" at bounding box center [429, 184] width 183 height 13
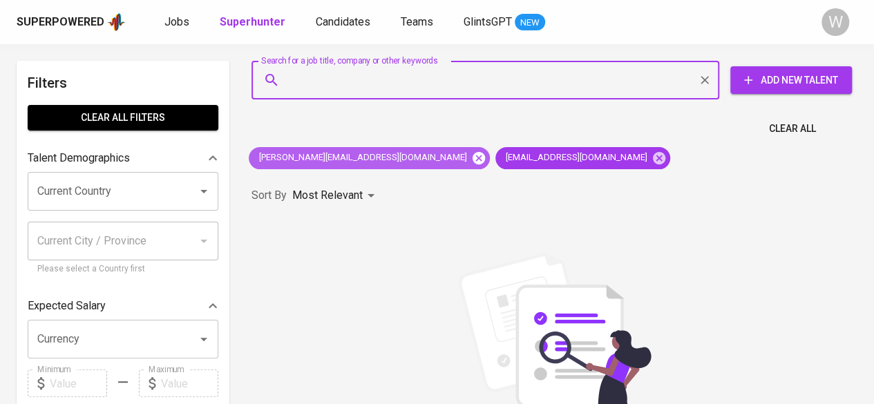
click at [472, 158] on icon at bounding box center [478, 157] width 12 height 12
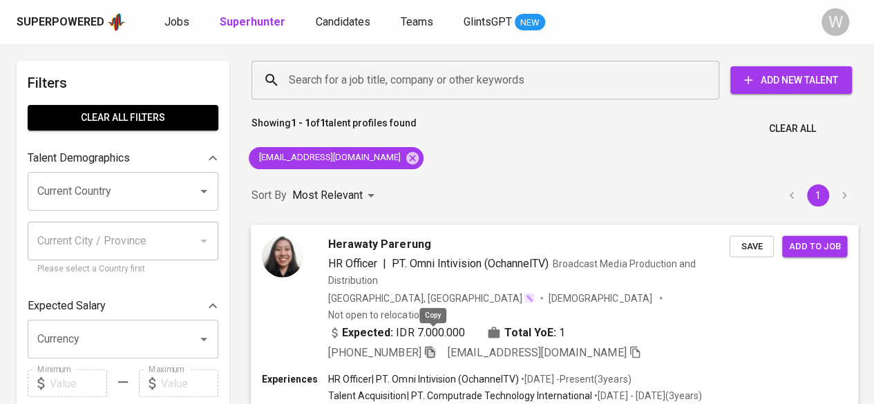
click at [433, 345] on icon "button" at bounding box center [429, 351] width 12 height 12
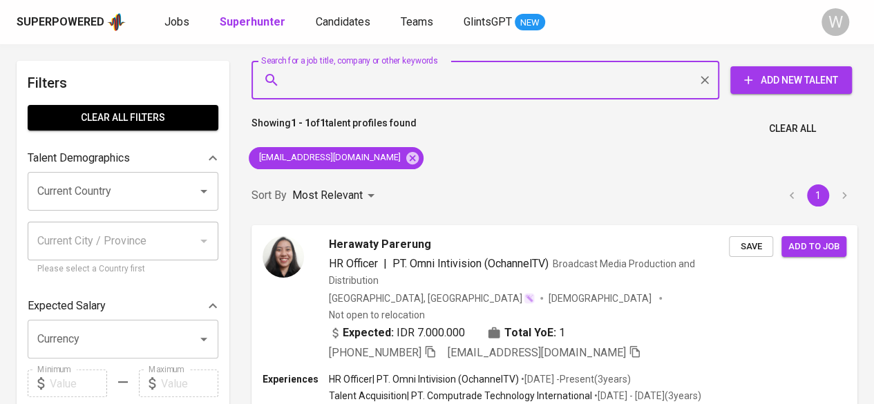
click at [367, 71] on input "Search for a job title, company or other keywords" at bounding box center [488, 80] width 407 height 26
paste input "agnes_yanita@yahoo.com"
type input "agnes_yanita@yahoo.com"
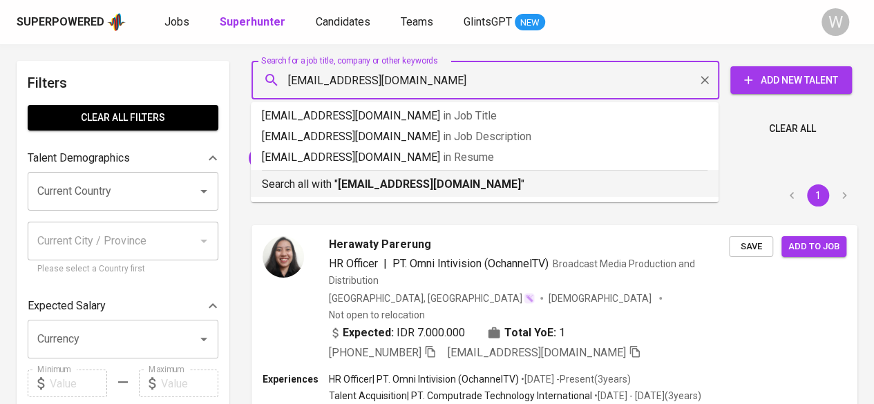
click at [463, 189] on b "agnes_yanita@yahoo.com" at bounding box center [429, 184] width 183 height 13
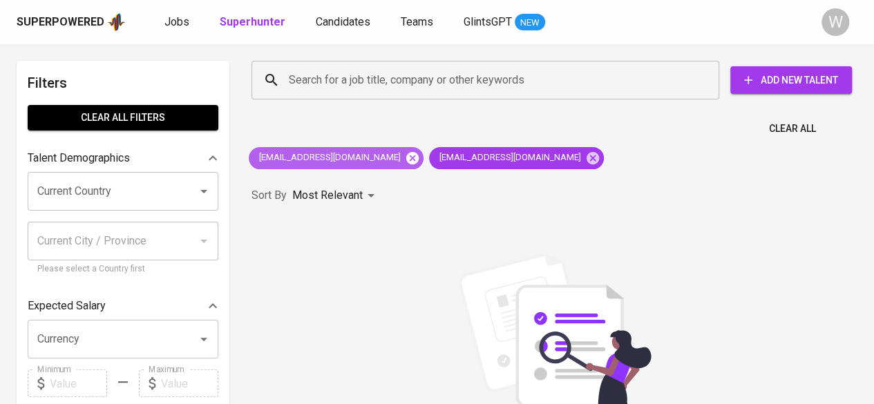
click at [406, 161] on icon at bounding box center [412, 157] width 12 height 12
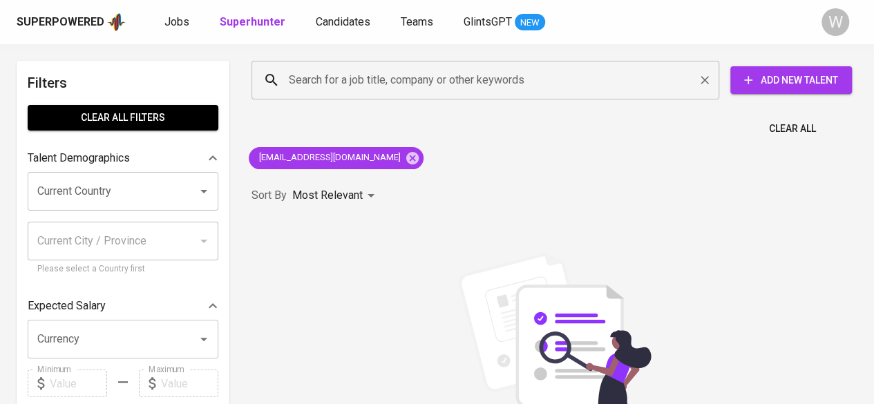
click at [347, 90] on input "Search for a job title, company or other keywords" at bounding box center [488, 80] width 407 height 26
paste input "raniwidiastuti08@gmail.com"
type input "raniwidiastuti08@gmail.com"
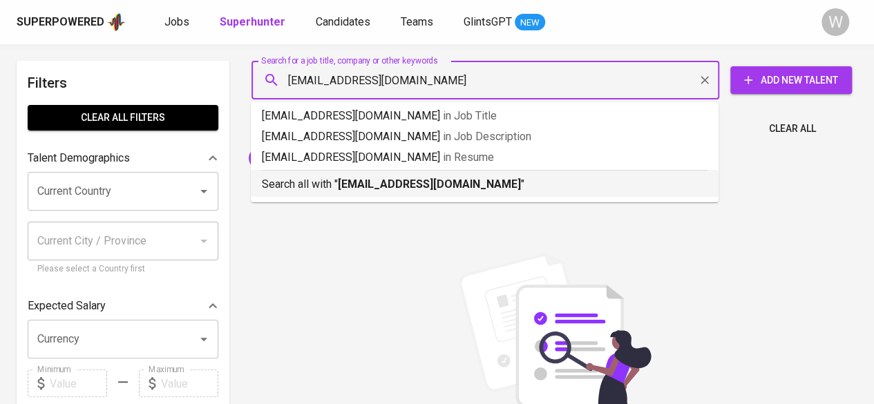
click at [404, 180] on b "raniwidiastuti08@gmail.com" at bounding box center [429, 184] width 183 height 13
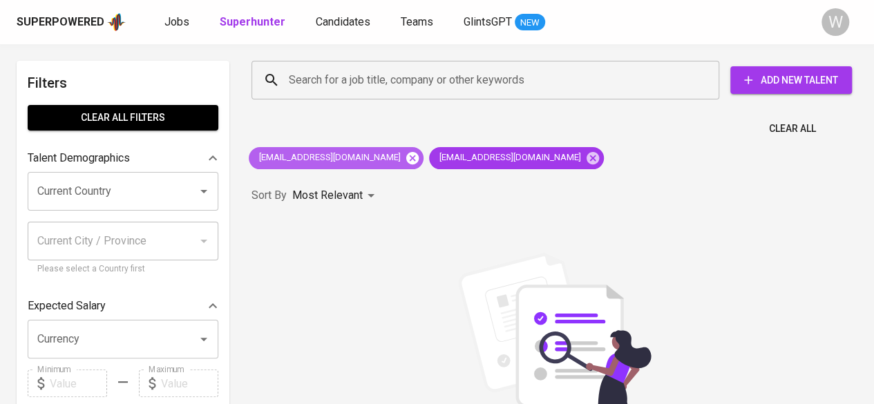
click at [406, 160] on icon at bounding box center [412, 157] width 12 height 12
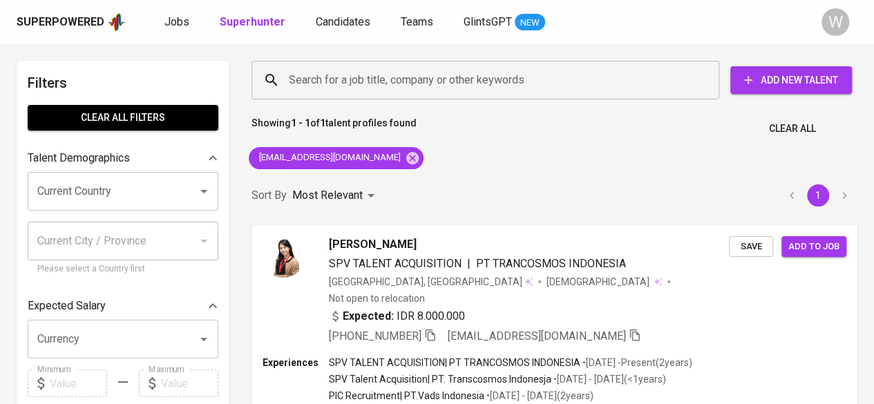
scroll to position [76, 0]
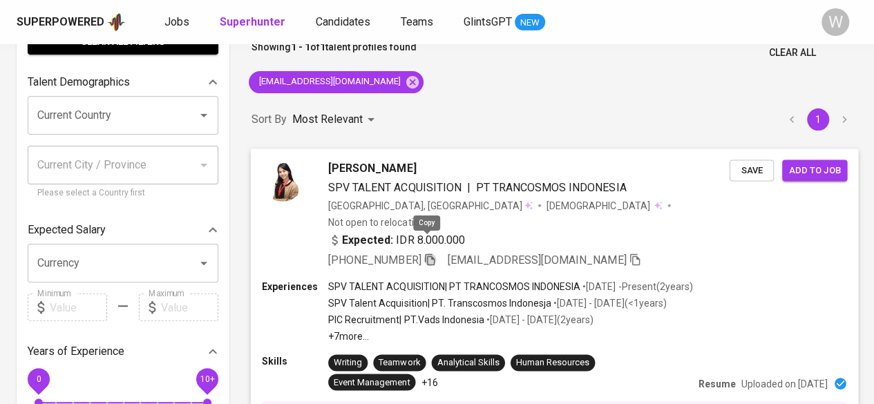
click at [425, 253] on icon "button" at bounding box center [429, 259] width 12 height 12
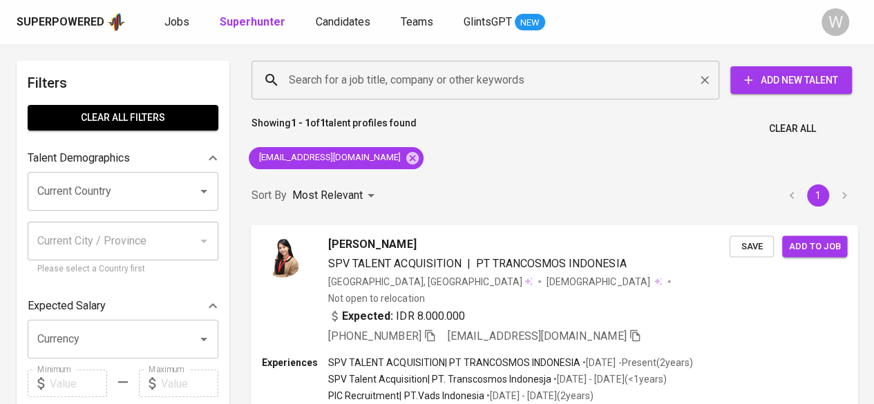
click at [286, 84] on input "Search for a job title, company or other keywords" at bounding box center [488, 80] width 407 height 26
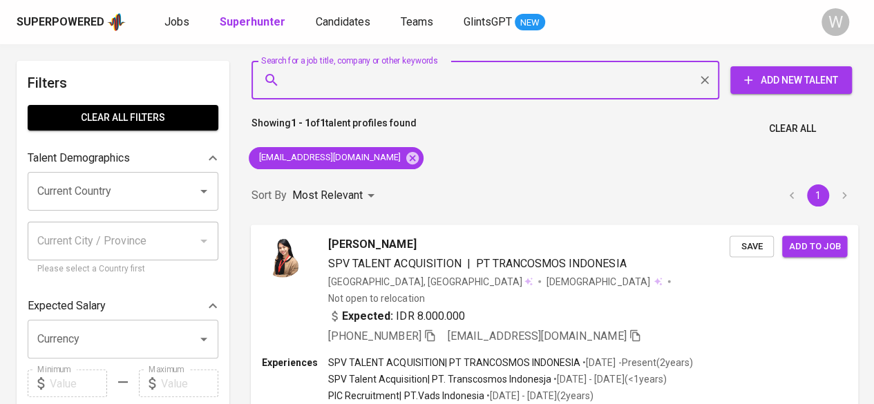
paste input "desdesinatalia09@gmail.com"
type input "desdesinatalia09@gmail.com"
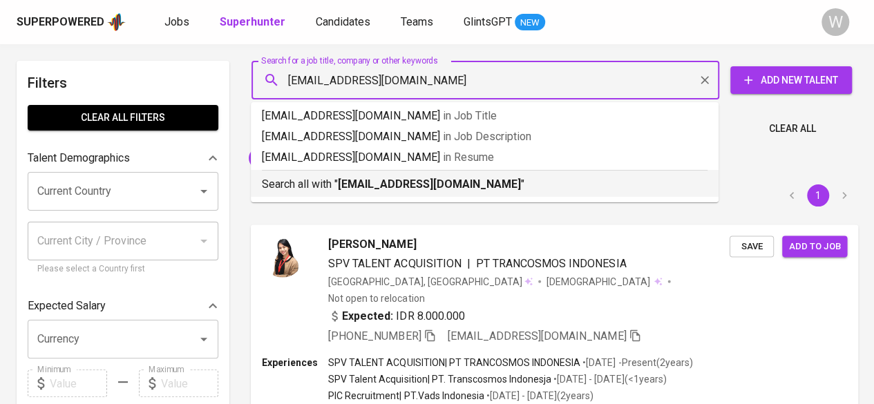
click at [396, 180] on b "desdesinatalia09@gmail.com" at bounding box center [429, 184] width 183 height 13
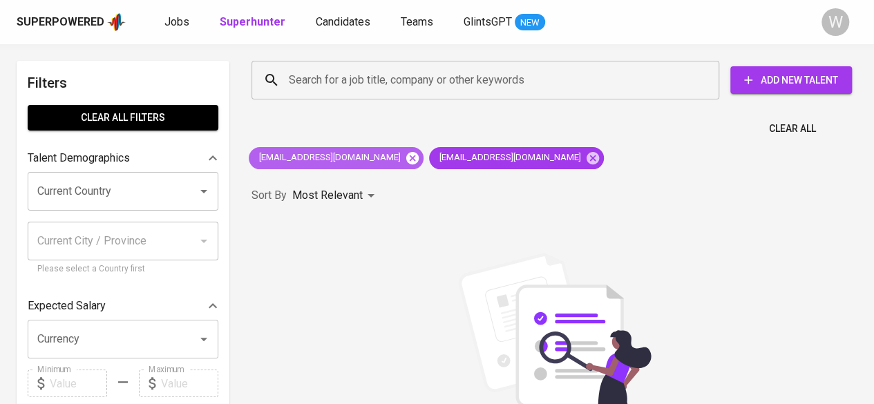
click at [405, 158] on icon at bounding box center [412, 158] width 15 height 15
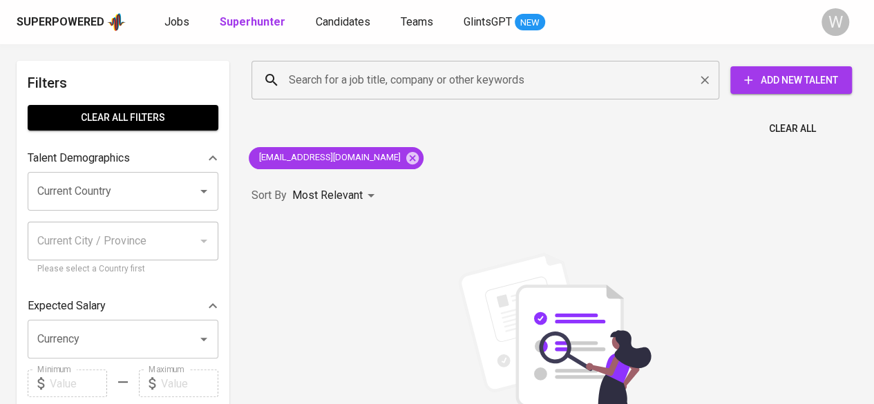
click at [296, 73] on input "Search for a job title, company or other keywords" at bounding box center [488, 80] width 407 height 26
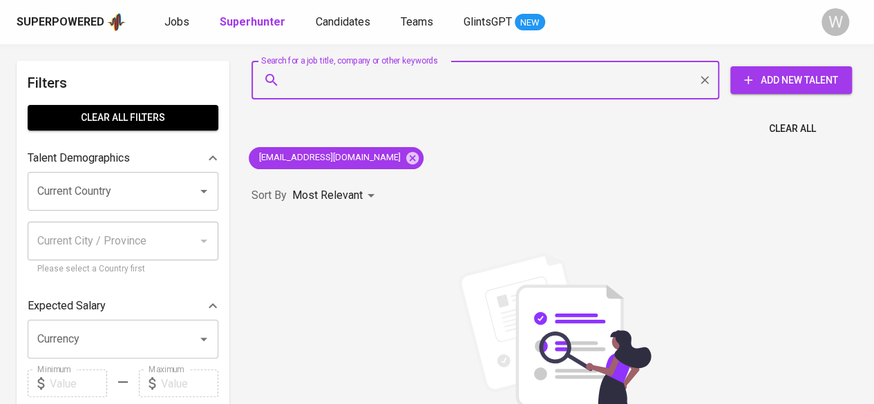
paste input "febbykarissa@gmail.com"
type input "febbykarissa@gmail.com"
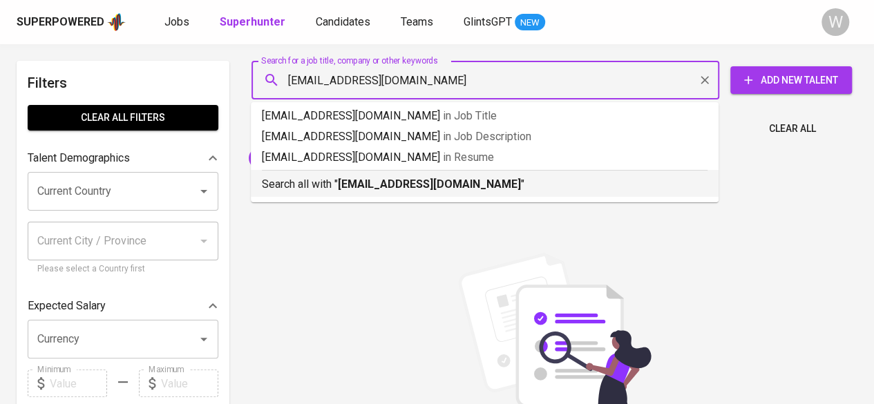
click at [377, 189] on b "febbykarissa@gmail.com" at bounding box center [429, 184] width 183 height 13
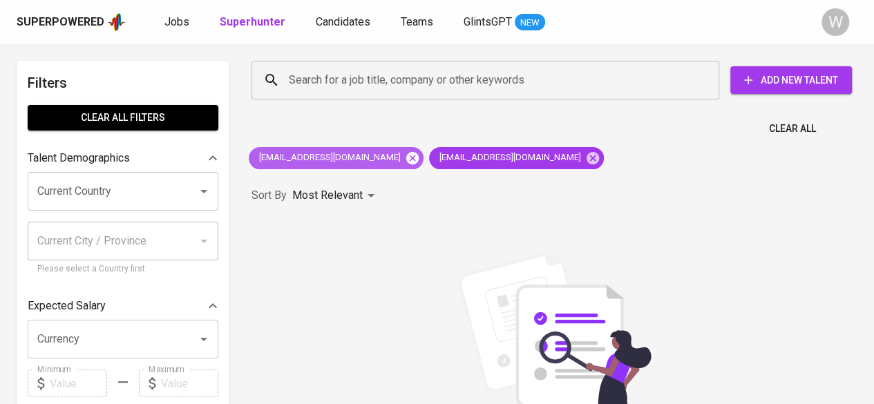
click at [405, 160] on icon at bounding box center [412, 158] width 15 height 15
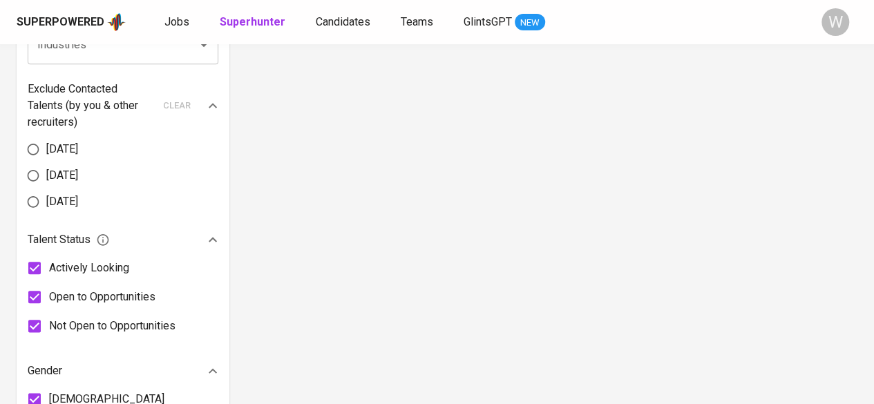
scroll to position [660, 0]
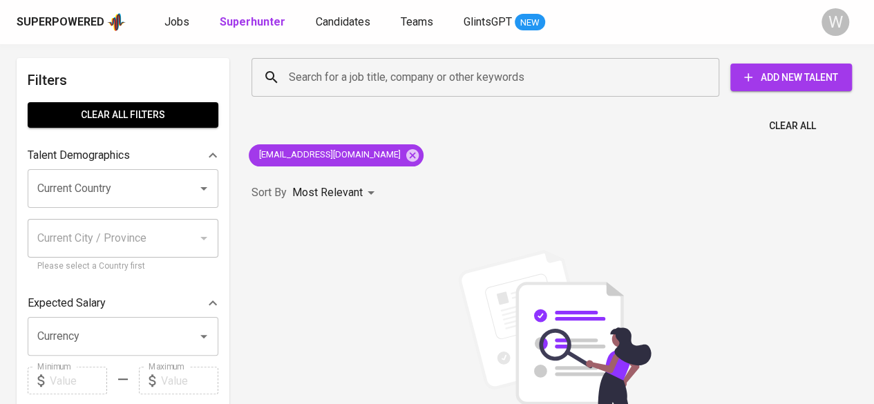
scroll to position [0, 0]
